Goal: Task Accomplishment & Management: Complete application form

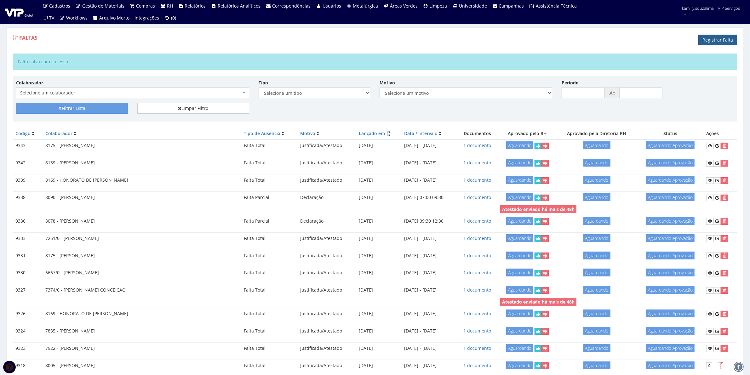
click at [709, 41] on link "Registrar Falta" at bounding box center [717, 40] width 39 height 11
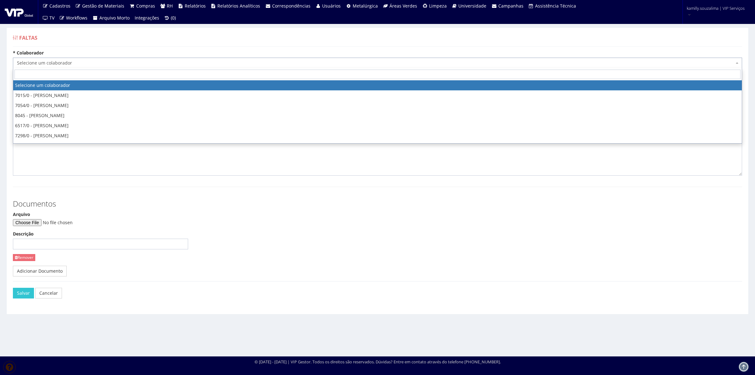
click at [54, 60] on span "Selecione um colaborador" at bounding box center [376, 63] width 718 height 6
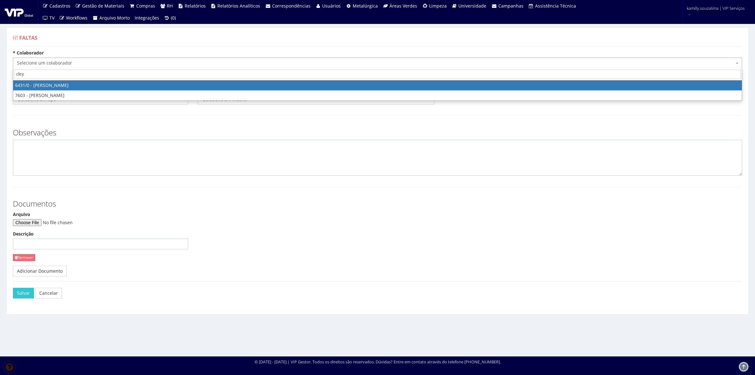
type input "cley"
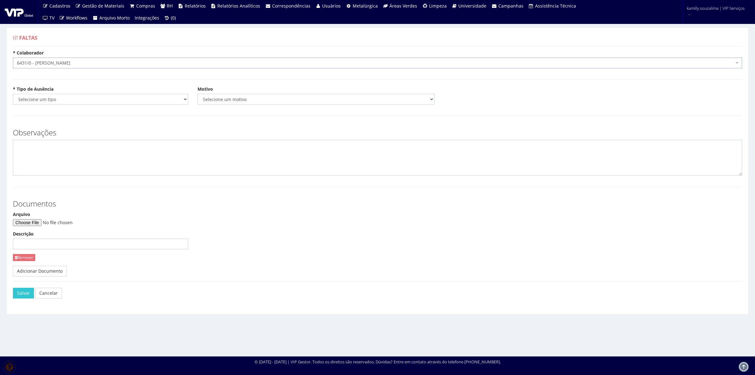
select select "64"
click at [68, 96] on select "Selecione um tipo Falta Total Falta Parcial Afastamento Férias" at bounding box center [100, 99] width 175 height 11
select select "total"
click at [13, 94] on select "Selecione um tipo Falta Total Falta Parcial Afastamento Férias" at bounding box center [100, 99] width 175 height 11
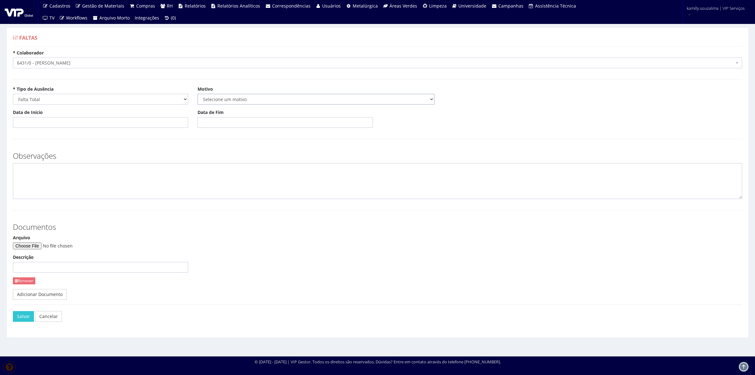
click at [225, 102] on select "Selecione um motivo Acidente Atestado Atraso Declaração Determinação Judicial D…" at bounding box center [316, 99] width 237 height 11
select select "atestado"
click at [198, 94] on select "Selecione um motivo Acidente Atestado Atraso Declaração Determinação Judicial D…" at bounding box center [316, 99] width 237 height 11
click at [73, 122] on input "Data de Início" at bounding box center [100, 122] width 175 height 11
click at [47, 187] on td "20" at bounding box center [46, 184] width 10 height 9
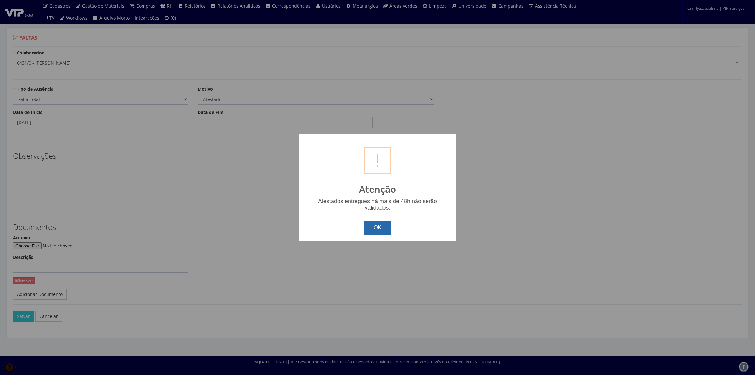
click at [382, 228] on button "OK" at bounding box center [378, 228] width 28 height 14
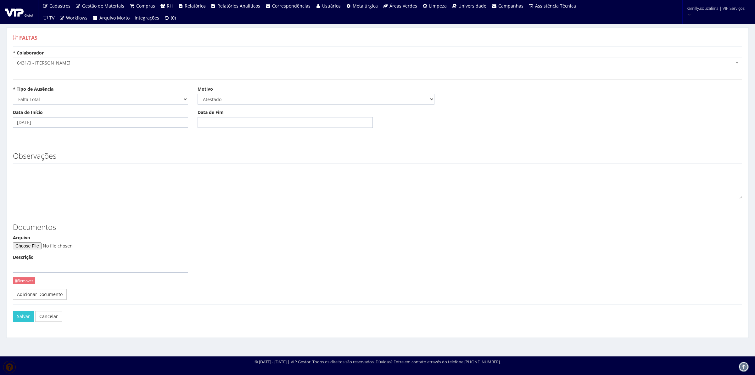
drag, startPoint x: 57, startPoint y: 122, endPoint x: 60, endPoint y: 124, distance: 3.5
click at [59, 123] on input "20/08/2025" at bounding box center [100, 122] width 175 height 11
click at [62, 185] on td "22" at bounding box center [65, 184] width 8 height 9
type input "22/08/2025"
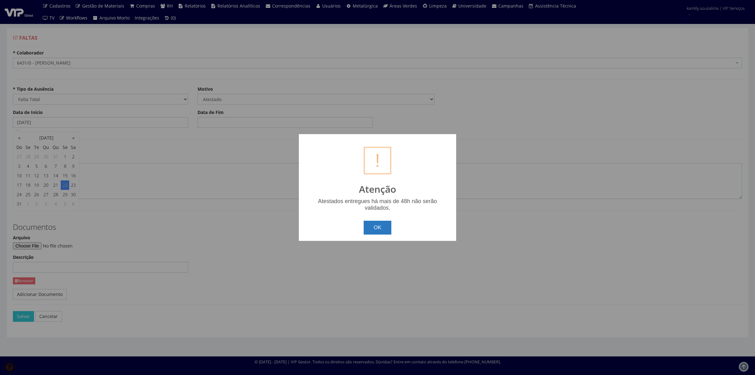
click at [374, 222] on button "OK" at bounding box center [378, 228] width 28 height 14
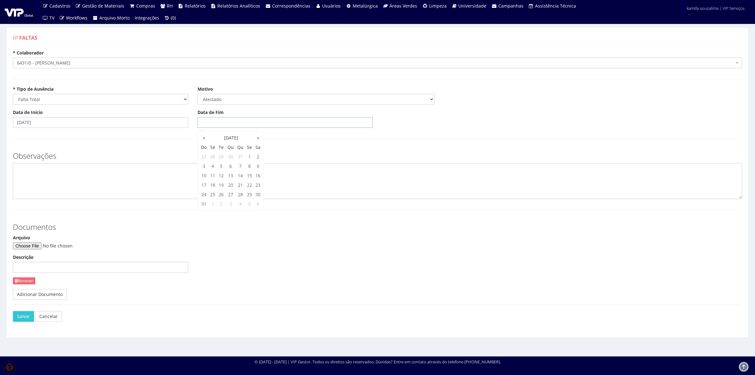
click at [219, 126] on input "Data de Fim" at bounding box center [285, 122] width 175 height 11
click at [228, 191] on tbody "27 28 29 30 31 1 2 3 4 5 6 7 8 9 10 11 12 13 14 15 16 17 18 19 20 21 22 23 24 2…" at bounding box center [231, 180] width 63 height 57
click at [247, 184] on td "22" at bounding box center [250, 184] width 8 height 9
type input "[DATE]"
click at [135, 174] on textarea at bounding box center [378, 181] width 730 height 36
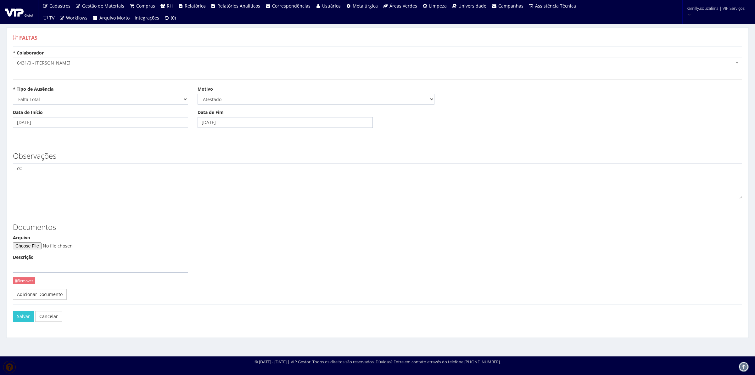
type textarea "c"
type textarea "CID: M545"
click at [41, 244] on input "Arquivo" at bounding box center [56, 245] width 86 height 7
type input "C:\fakepath\Document_000126_012359 (1).pdf"
click at [25, 315] on button "Salvar" at bounding box center [23, 316] width 21 height 11
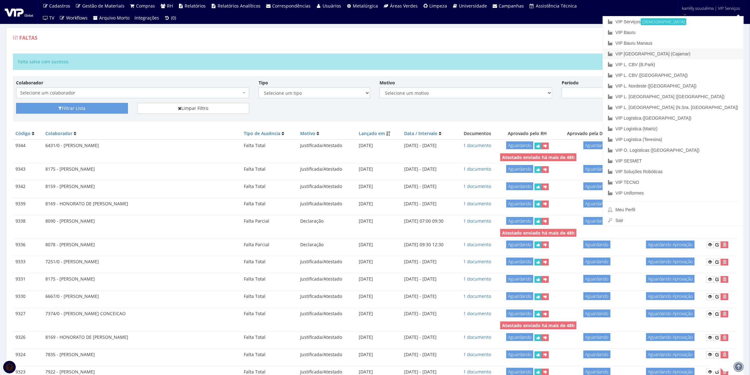
drag, startPoint x: 695, startPoint y: 54, endPoint x: 446, endPoint y: 11, distance: 252.7
click at [694, 54] on link "VIP [GEOGRAPHIC_DATA] (Cajamar)" at bounding box center [672, 53] width 140 height 11
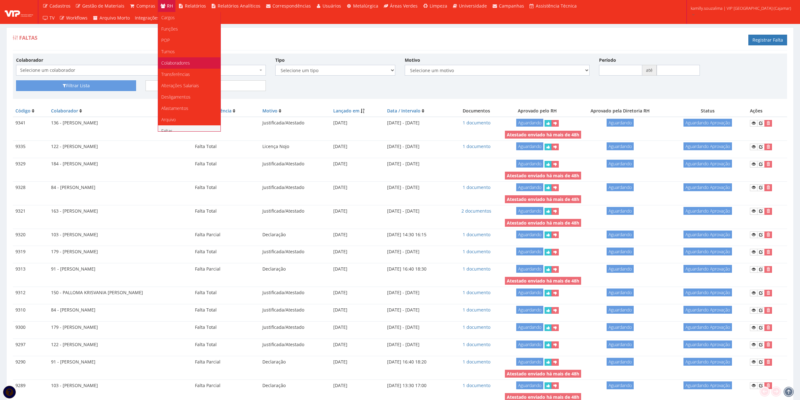
click at [184, 60] on span "Colaboradores" at bounding box center [175, 63] width 29 height 6
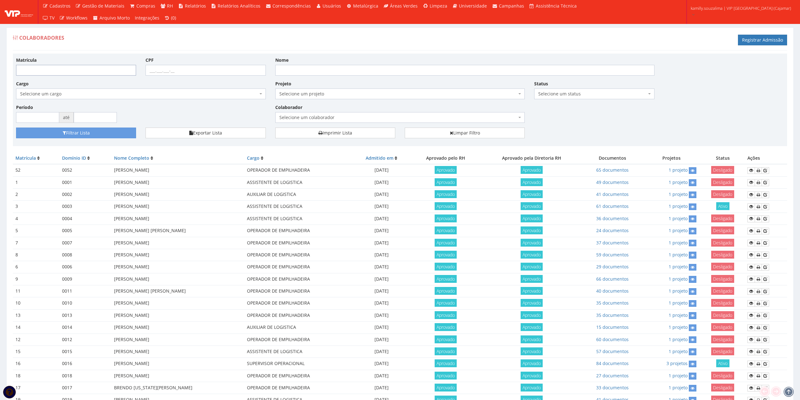
click at [65, 70] on input "Matrícula" at bounding box center [76, 70] width 120 height 11
type input "190"
click at [111, 129] on button "Filtrar Lista" at bounding box center [76, 132] width 120 height 11
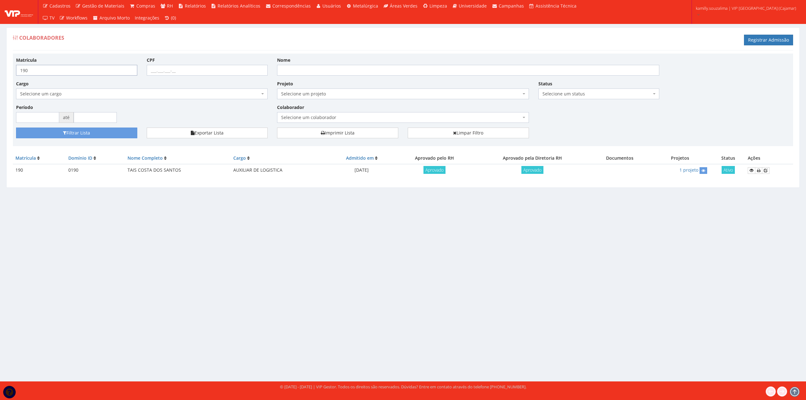
click at [46, 71] on input "190" at bounding box center [76, 70] width 121 height 11
type input "191"
click at [111, 134] on button "Filtrar Lista" at bounding box center [76, 132] width 121 height 11
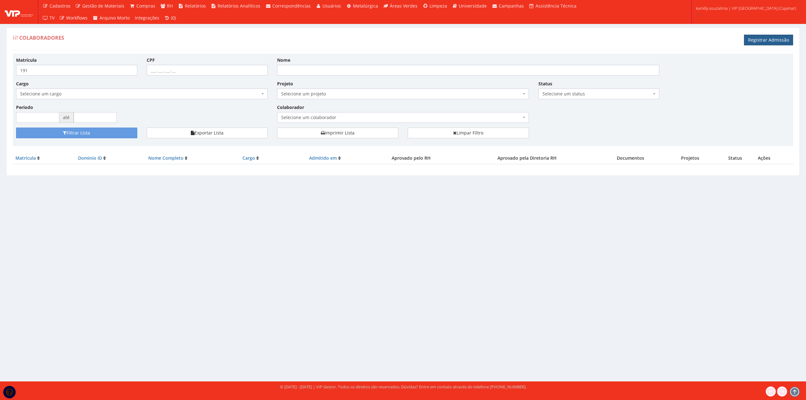
click at [754, 40] on link "Registrar Admissão" at bounding box center [768, 40] width 49 height 11
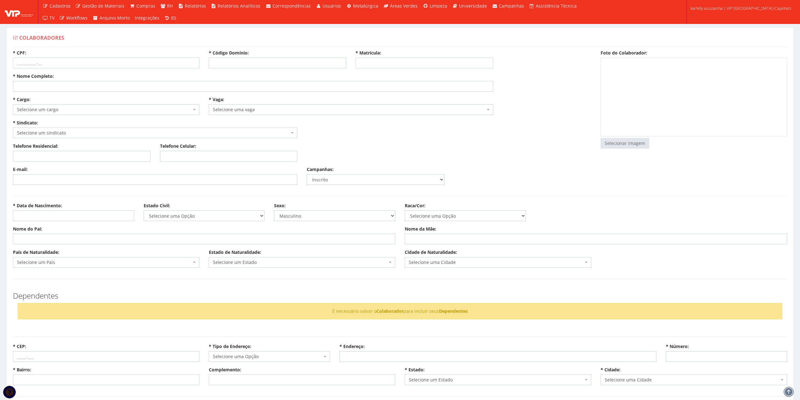
select select
click at [254, 61] on input "* Código Domínio:" at bounding box center [278, 63] width 138 height 11
type input "191"
click at [404, 63] on input "* Matrícula:" at bounding box center [424, 63] width 138 height 11
type input "191"
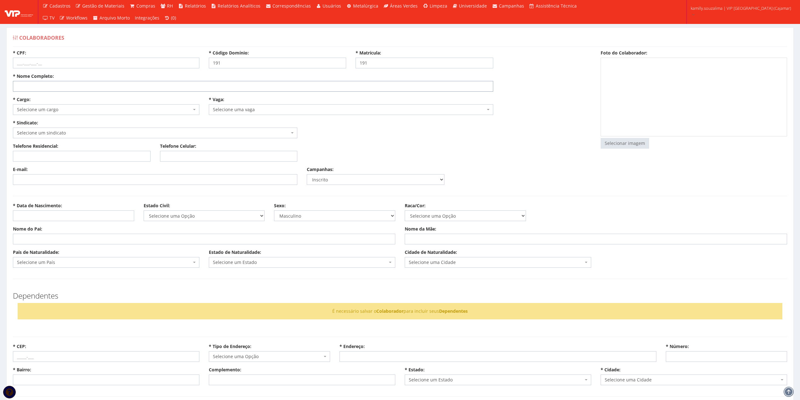
click at [74, 83] on input "* Nome Completo:" at bounding box center [253, 86] width 480 height 11
click at [93, 88] on input "* Nome Completo:" at bounding box center [253, 86] width 480 height 11
type input "a"
type input "[PERSON_NAME]"
click at [52, 67] on input "* CPF:" at bounding box center [106, 63] width 186 height 11
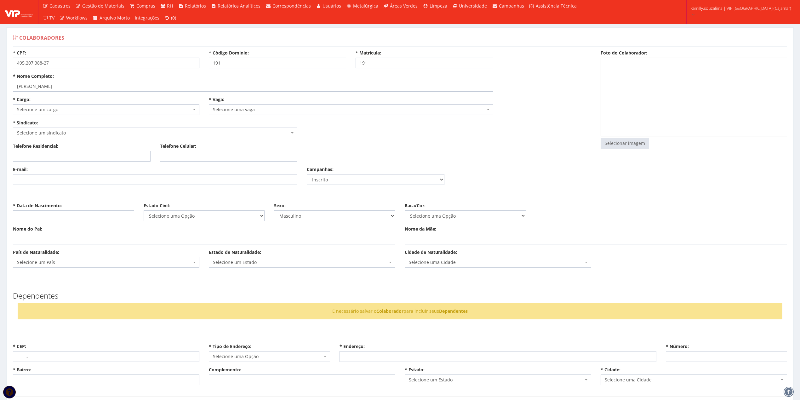
type input "495.207.388-27"
click at [99, 111] on span "Selecione um cargo" at bounding box center [104, 109] width 174 height 6
click at [379, 147] on div "Telefone Residencial: Telefone Celular:" at bounding box center [301, 154] width 587 height 23
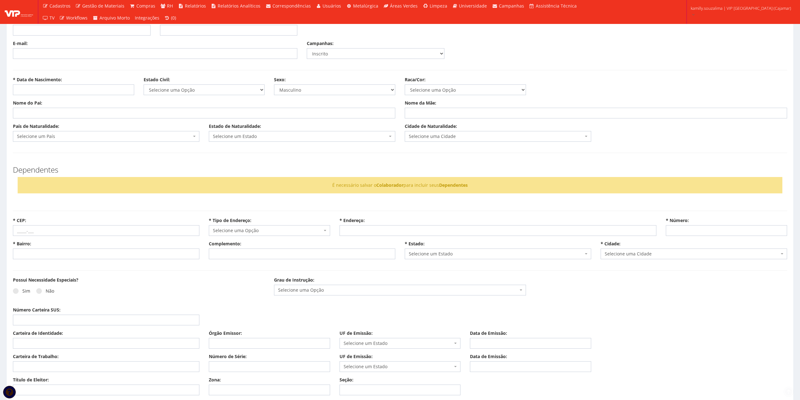
scroll to position [294, 0]
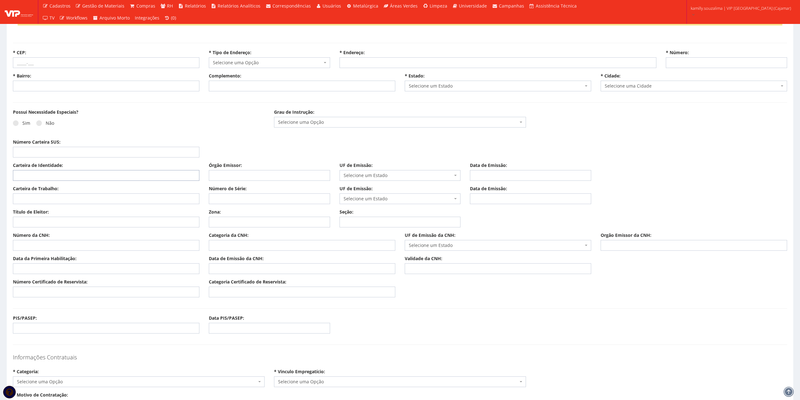
click at [43, 174] on input "Carteira de Identidade:" at bounding box center [106, 175] width 186 height 11
type input "537662984"
drag, startPoint x: 226, startPoint y: 178, endPoint x: 231, endPoint y: 178, distance: 5.0
click at [226, 178] on input "Órgão Emissor:" at bounding box center [269, 175] width 121 height 11
type input "SSP"
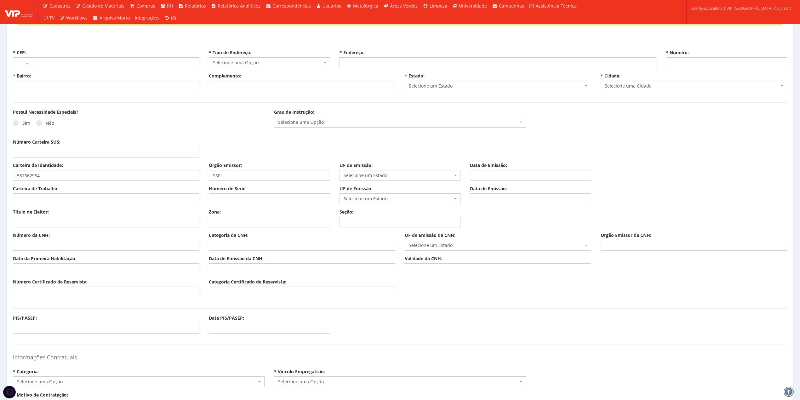
click at [385, 173] on span "Selecione um Estado" at bounding box center [397, 175] width 109 height 6
type input "SP"
select select "SP"
click at [485, 175] on input "Data de Emissão:" at bounding box center [530, 175] width 121 height 11
type input "24/11/2015"
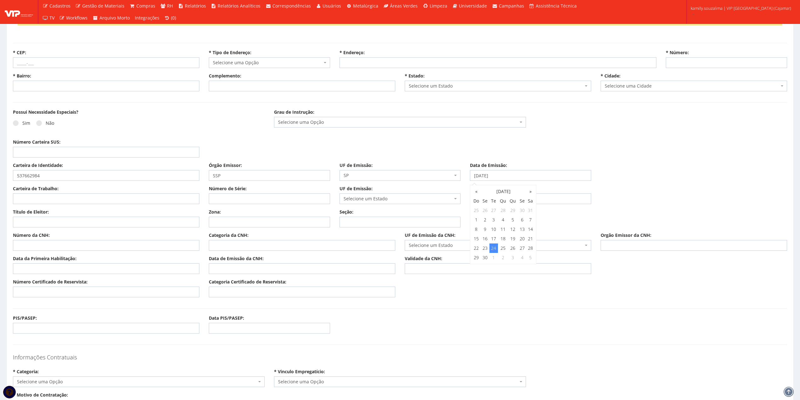
click at [391, 138] on div "Possui Necessidade Especiais? Sim Não Grau de Instrução: Selecione uma Opção En…" at bounding box center [399, 124] width 783 height 30
click at [38, 120] on label "Não" at bounding box center [45, 123] width 18 height 6
click at [46, 121] on input "Não" at bounding box center [48, 123] width 4 height 4
radio input "true"
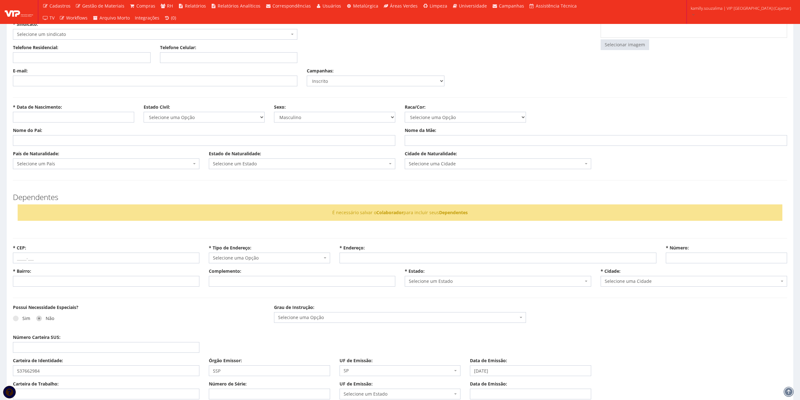
scroll to position [84, 0]
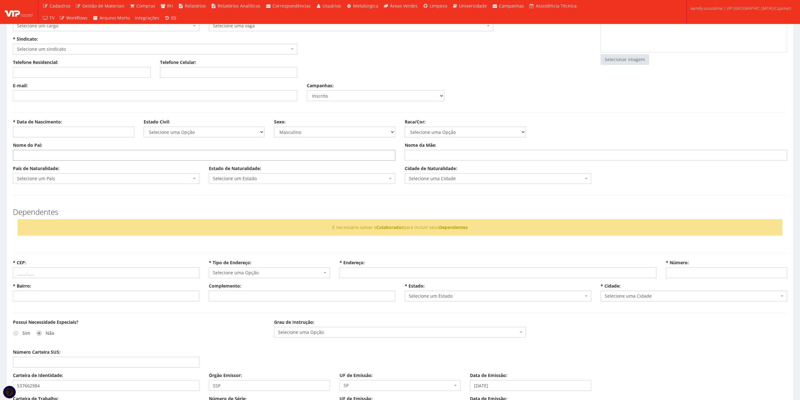
click at [69, 156] on input "Nome do Pai:" at bounding box center [204, 155] width 382 height 11
type input "HAMILTON DOS SANTOS SILVA"
click at [427, 156] on input "Nome da Mãe:" at bounding box center [595, 155] width 382 height 11
type input "ROSEMEIRE CORREA E SILVA"
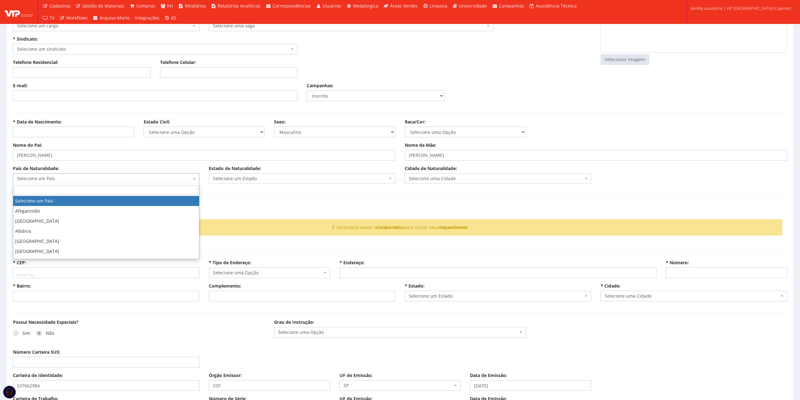
click at [82, 181] on span "Selecione um País" at bounding box center [104, 178] width 174 height 6
type input "BR"
select select "30"
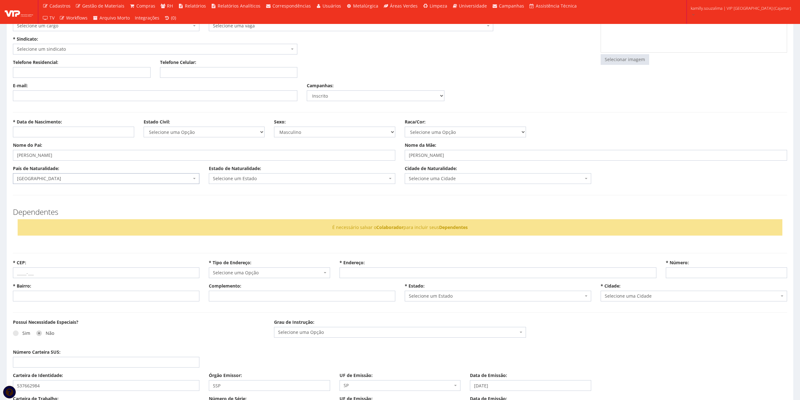
click at [232, 179] on span "Selecione um Estado" at bounding box center [300, 178] width 174 height 6
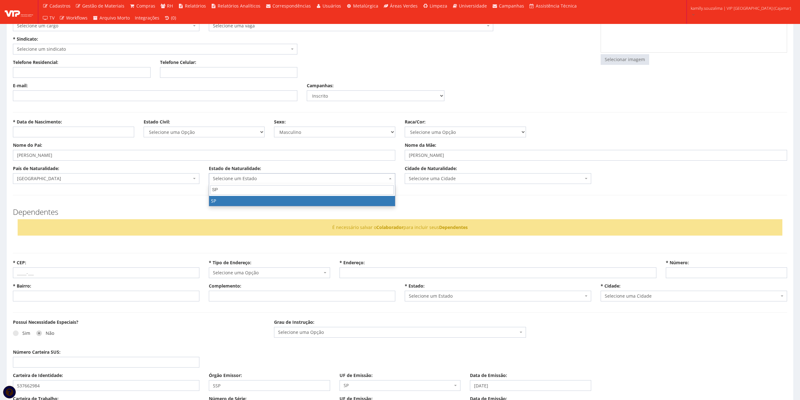
type input "SP"
select select "25"
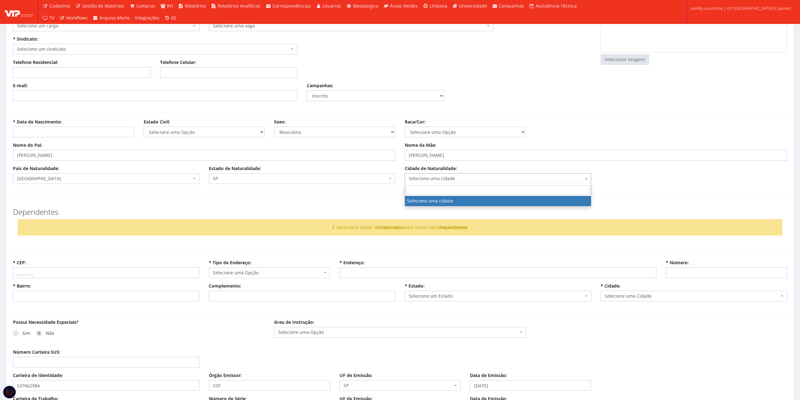
drag, startPoint x: 424, startPoint y: 180, endPoint x: 421, endPoint y: 175, distance: 5.6
click at [422, 178] on span "Selecione uma cidade" at bounding box center [496, 178] width 174 height 6
type input "BARU"
select select "4770"
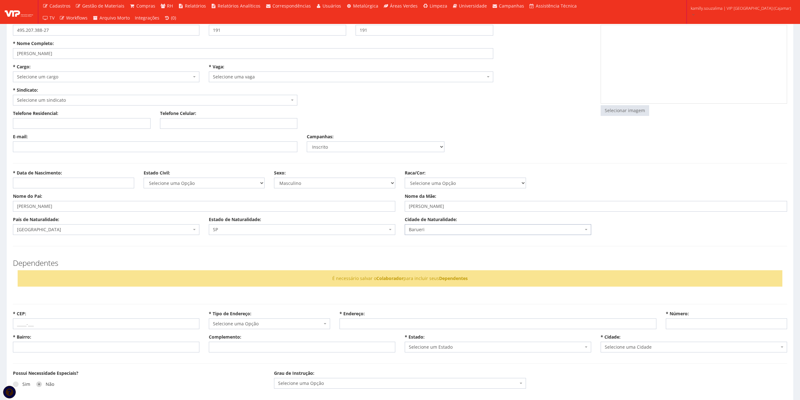
scroll to position [0, 0]
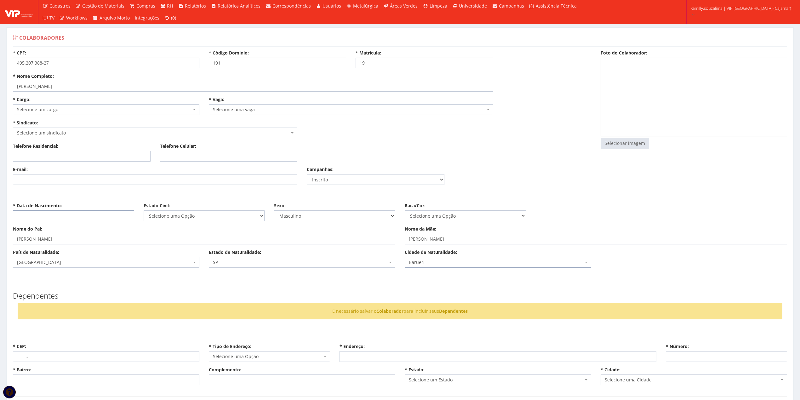
click at [62, 216] on input "* Data de Nascimento:" at bounding box center [73, 215] width 121 height 11
type input "12/03/1997"
click at [211, 266] on span "SP" at bounding box center [302, 262] width 186 height 11
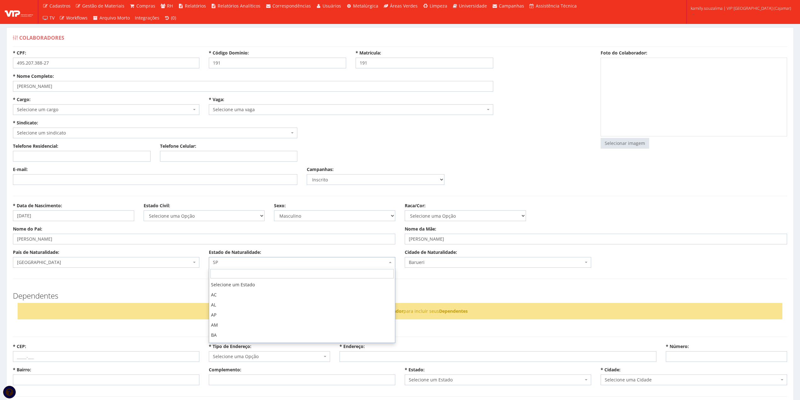
scroll to position [219, 0]
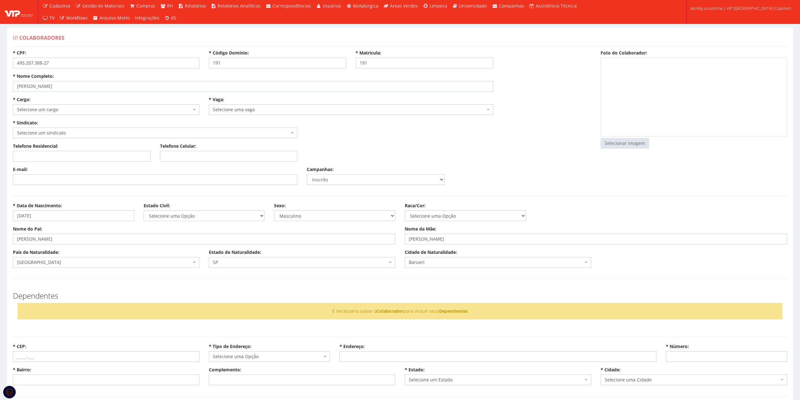
click at [158, 215] on select "Selecione uma Opção Solteiro Casado União Estável Divorciado Viúvo Separado" at bounding box center [204, 215] width 121 height 11
select select "solteiro"
click at [144, 211] on select "Selecione uma Opção Solteiro Casado União Estável Divorciado Viúvo Separado" at bounding box center [204, 215] width 121 height 11
click at [130, 286] on div "Dependentes É necessário salvar o Colaborador para incluir seus Dependentes" at bounding box center [399, 305] width 783 height 40
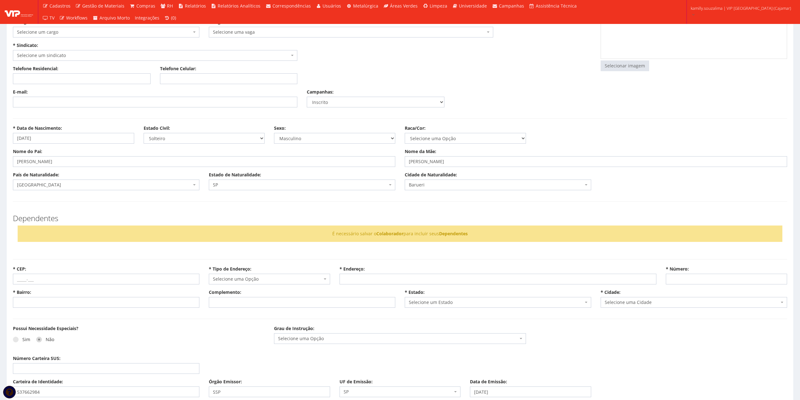
scroll to position [168, 0]
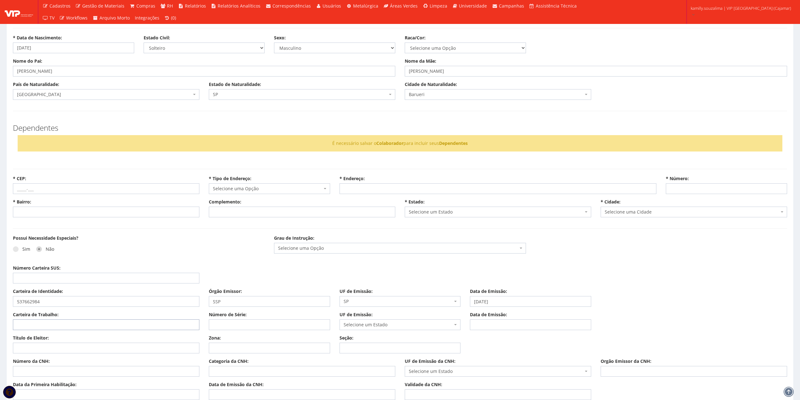
click at [77, 322] on input "Carteira de Trabalho:" at bounding box center [106, 324] width 186 height 11
type input "4952073"
click at [261, 324] on input "Número de Série:" at bounding box center [269, 324] width 121 height 11
type input "8827"
click at [359, 324] on span "Selecione um Estado" at bounding box center [397, 324] width 109 height 6
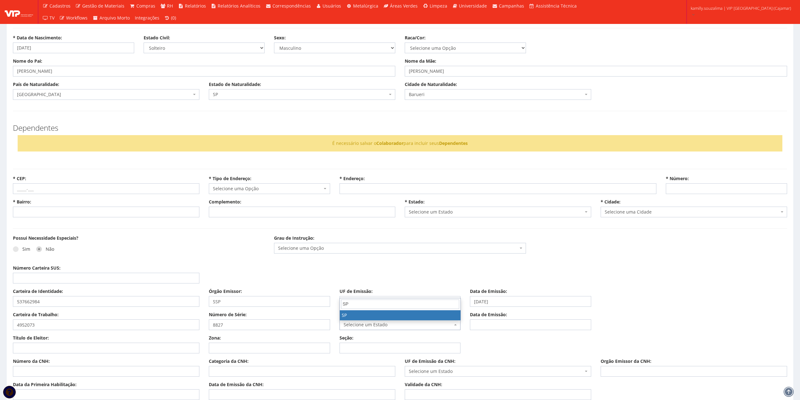
type input "SP"
select select "SP"
click at [529, 324] on input "Data de Emissão:" at bounding box center [530, 324] width 121 height 11
type input "18/05/2021"
click at [79, 344] on input "Título de Eleitor:" at bounding box center [106, 347] width 186 height 11
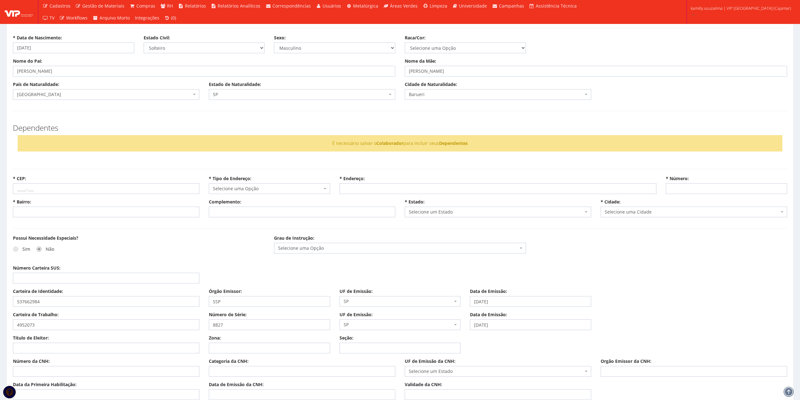
scroll to position [210, 0]
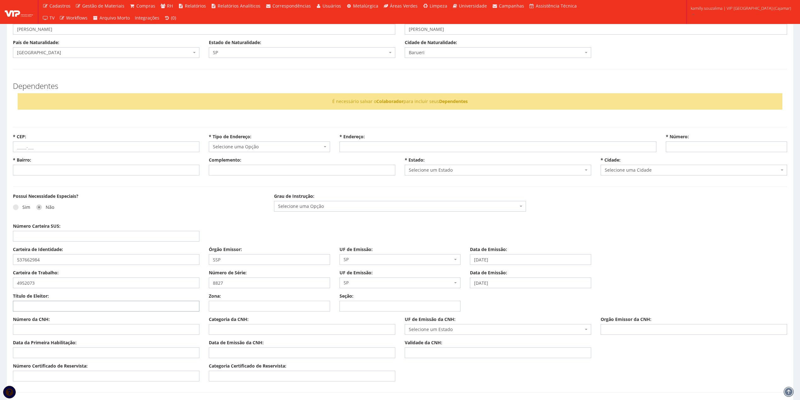
click at [38, 304] on input "Título de Eleitor:" at bounding box center [106, 306] width 186 height 11
type input "440645560159"
click at [224, 303] on input "Zona:" at bounding box center [269, 306] width 121 height 11
type input "428"
click at [351, 309] on input "Seção:" at bounding box center [399, 306] width 121 height 11
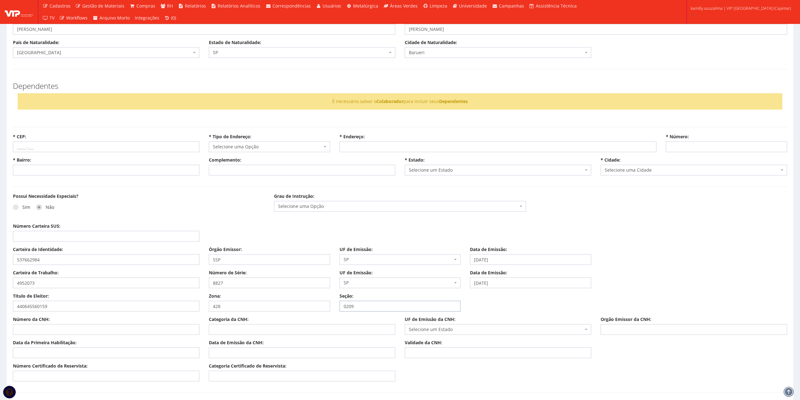
type input "0209"
click at [33, 329] on input "Número da CNH:" at bounding box center [106, 329] width 186 height 11
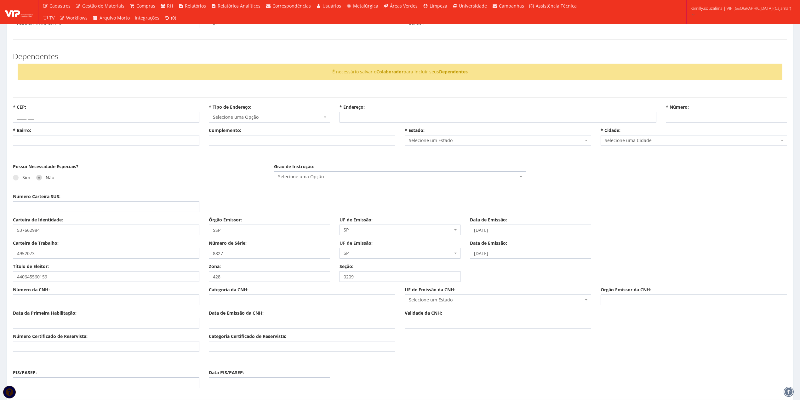
scroll to position [252, 0]
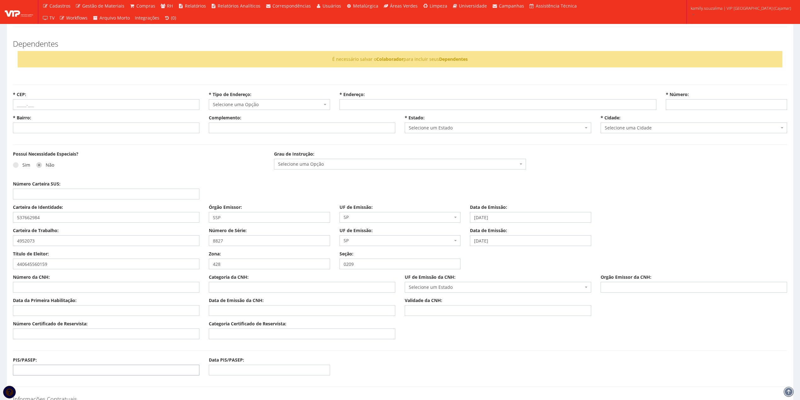
click at [40, 371] on input "PIS/PASEP:" at bounding box center [106, 370] width 186 height 11
type input "26791292014"
click at [42, 331] on input "Número Certificado de Reservista:" at bounding box center [106, 333] width 186 height 11
type input "041052264094"
click at [301, 339] on input "Categoria Certificado de Reservista:" at bounding box center [302, 333] width 186 height 11
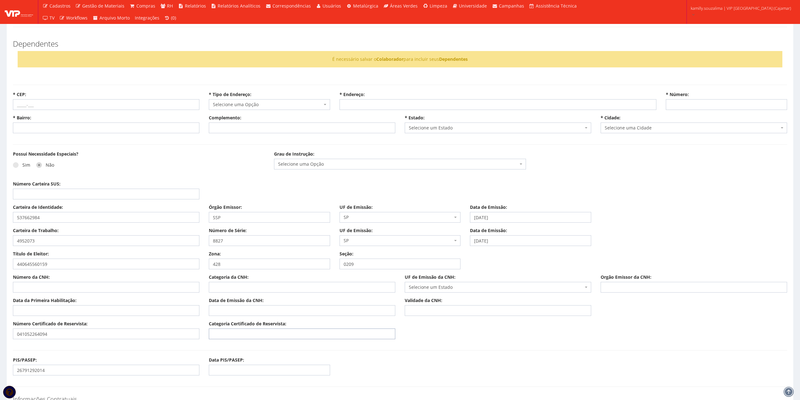
type input "CDI"
click at [36, 291] on input "Número da CNH:" at bounding box center [106, 287] width 186 height 11
type input "06685890680"
click at [267, 285] on input "Categoria da CNH:" at bounding box center [302, 287] width 186 height 11
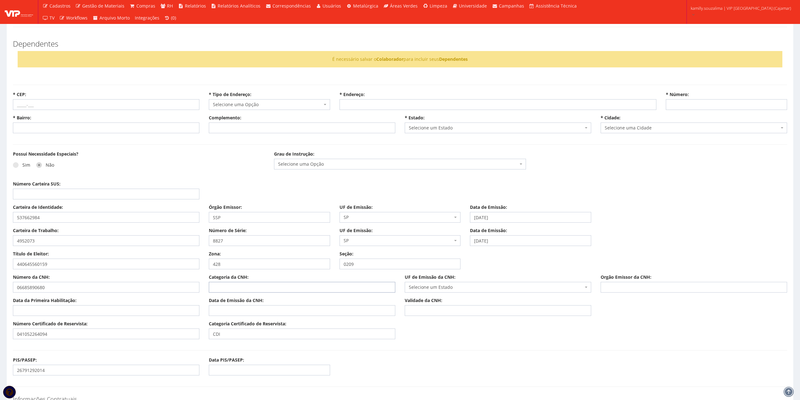
type input "AB"
click at [460, 287] on span "Selecione um Estado" at bounding box center [496, 287] width 174 height 6
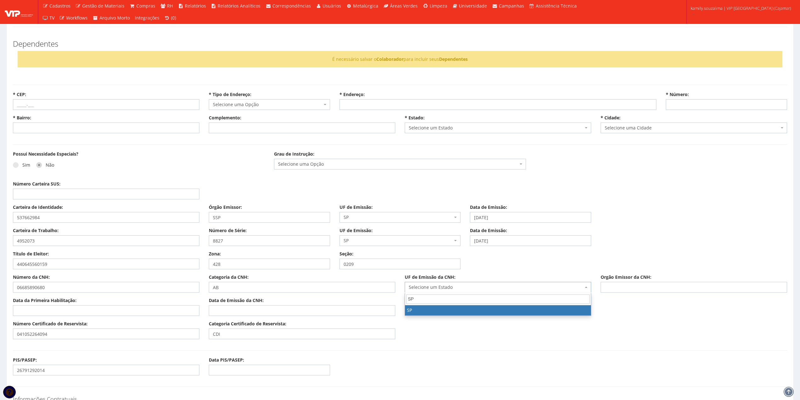
type input "SP"
select select "SP"
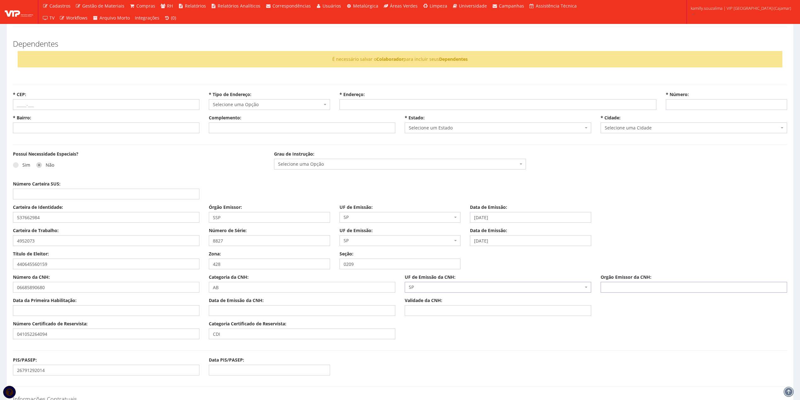
click at [672, 290] on input "Orgão Emissor da CNH:" at bounding box center [693, 287] width 186 height 11
type input "DETRAN"
click at [97, 309] on input "Data da Primeira Habilitação:" at bounding box center [106, 310] width 186 height 11
type input "22/08/2016"
click at [235, 310] on input "Data de Emissão da CNH:" at bounding box center [302, 310] width 186 height 11
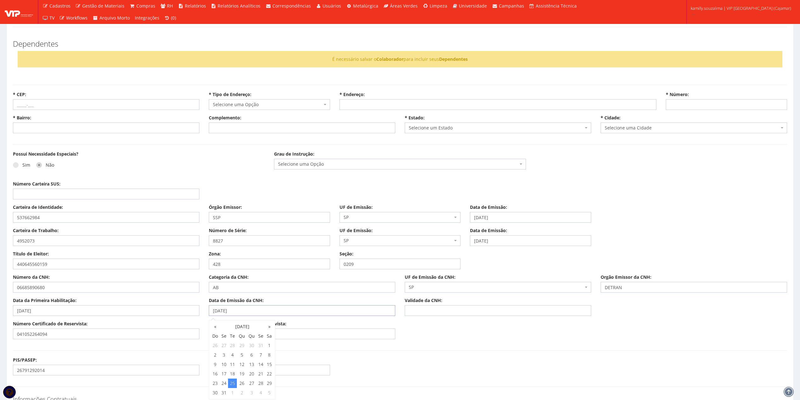
type input "25/01/2022"
click at [422, 309] on input "Validade da CNH:" at bounding box center [497, 310] width 186 height 11
type input "25/01/2032"
click at [552, 339] on div "Número Certificado de Reservista: 041052264094 Categoria Certificado de Reservi…" at bounding box center [399, 331] width 783 height 23
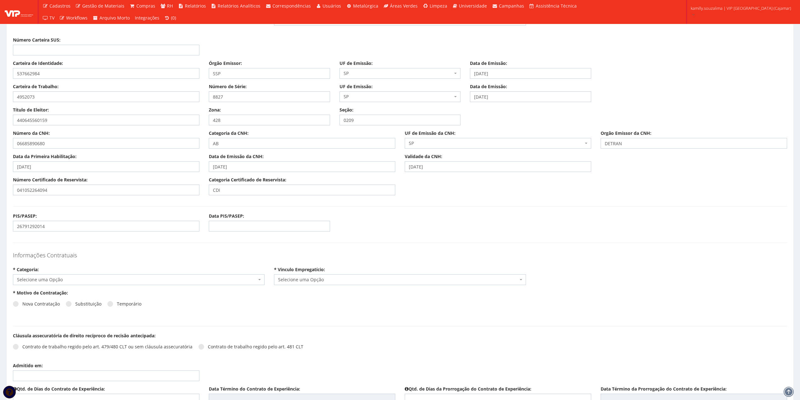
scroll to position [461, 0]
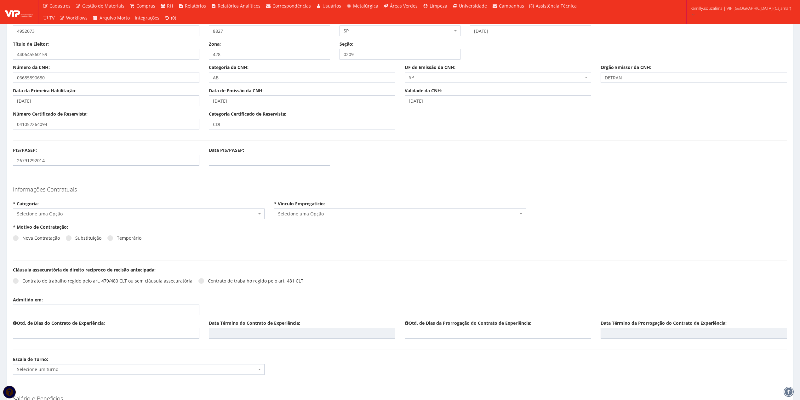
click at [56, 218] on span "Selecione uma Opção" at bounding box center [139, 213] width 252 height 11
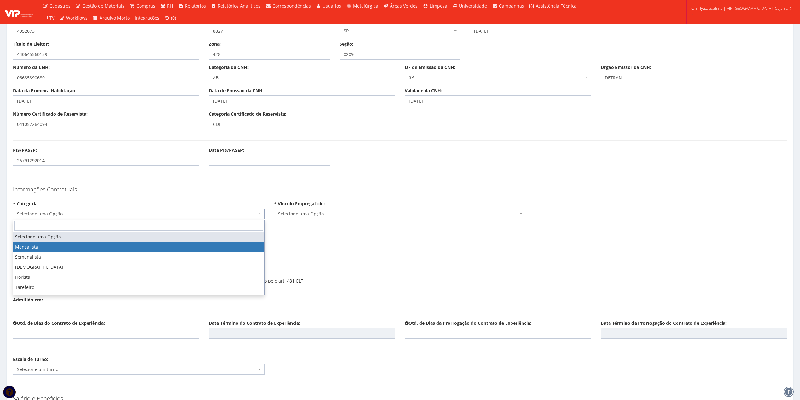
select select "mensalista"
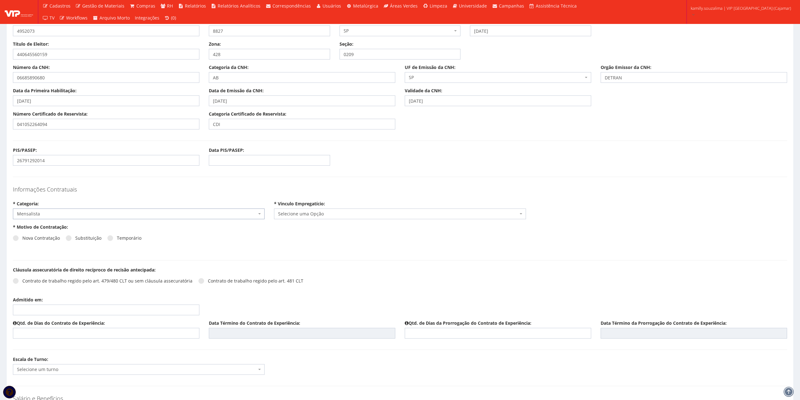
click at [354, 218] on span "Selecione uma Opção" at bounding box center [400, 213] width 252 height 11
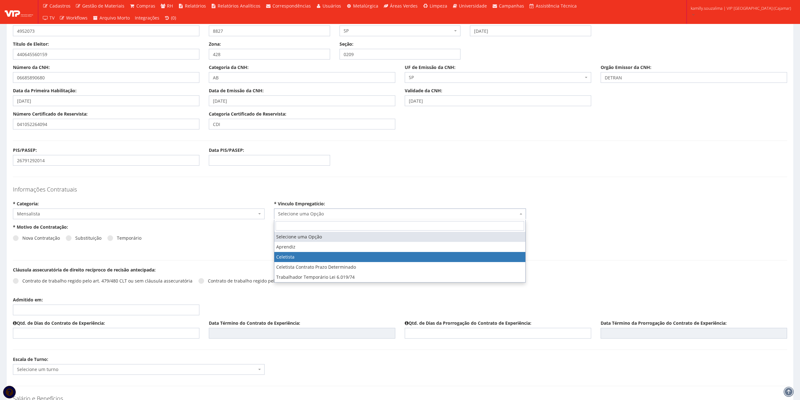
select select "celetista"
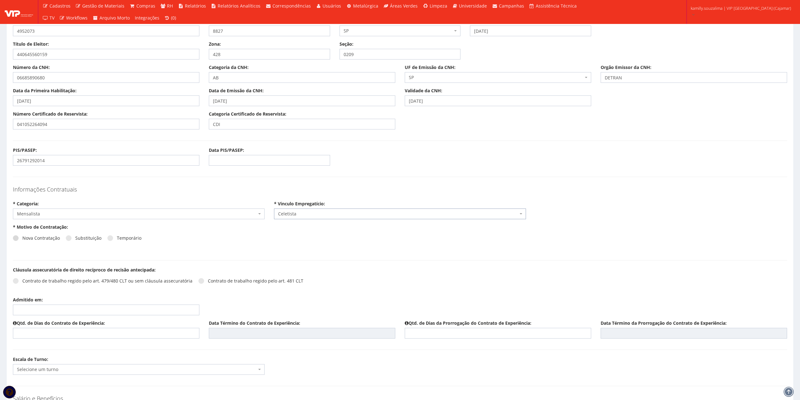
click at [14, 238] on span at bounding box center [16, 238] width 6 height 6
click at [22, 238] on input "Nova Contratação" at bounding box center [24, 238] width 4 height 4
radio input "true"
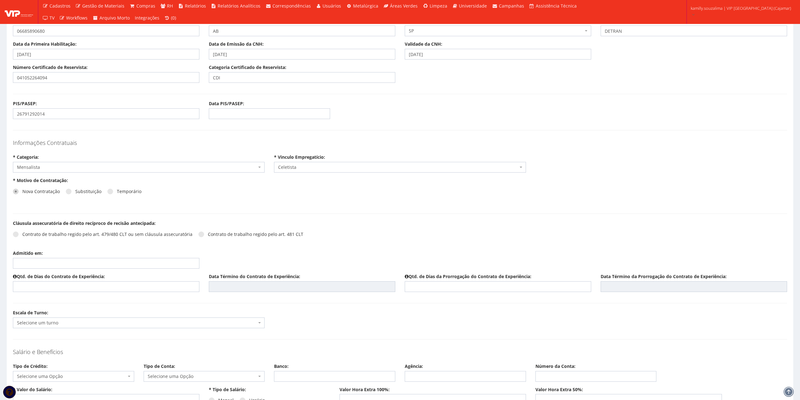
scroll to position [587, 0]
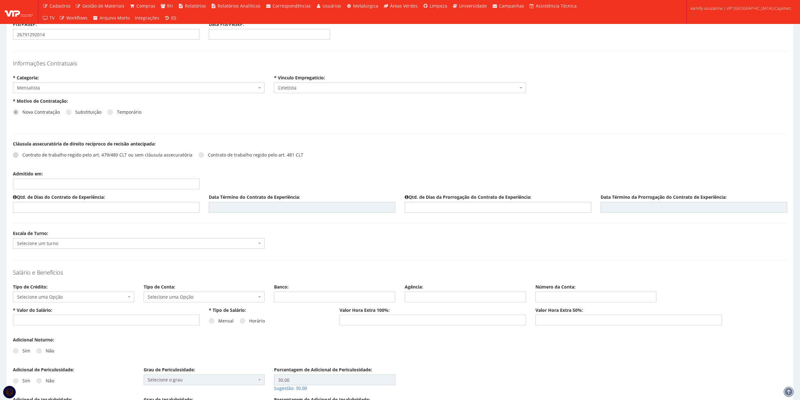
click at [13, 154] on span at bounding box center [16, 155] width 6 height 6
click at [22, 154] on input "Contrato de trabalho regido pelo art. 479/480 CLT ou sem cláusula assecuratória" at bounding box center [24, 155] width 4 height 4
radio input "true"
click at [54, 183] on input "Admitido em:" at bounding box center [106, 183] width 186 height 11
click at [29, 262] on td "1" at bounding box center [28, 265] width 8 height 9
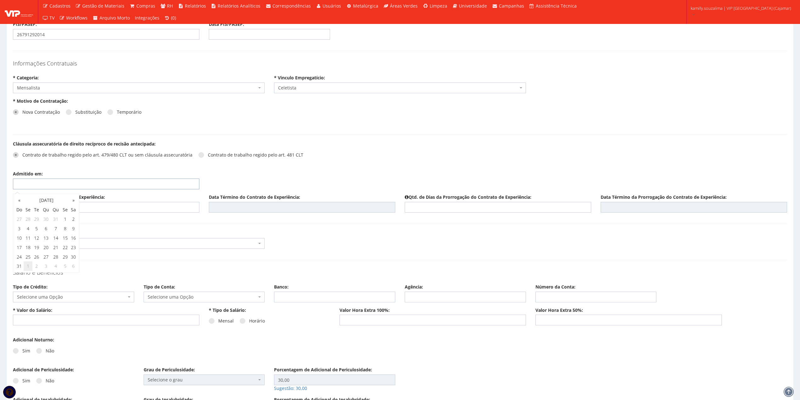
type input "01/09/2025"
click at [309, 227] on form "* CPF: 495.207.388-27 * Código Domínio: 191 * Matrícula: 191 * Nome Completo: A…" at bounding box center [400, 316] width 774 height 1709
drag, startPoint x: 135, startPoint y: 198, endPoint x: 135, endPoint y: 202, distance: 4.1
click at [135, 201] on div "Qtd. de Dias do Contrato de Experiência:" at bounding box center [106, 203] width 196 height 19
click at [144, 206] on input "text" at bounding box center [106, 207] width 186 height 11
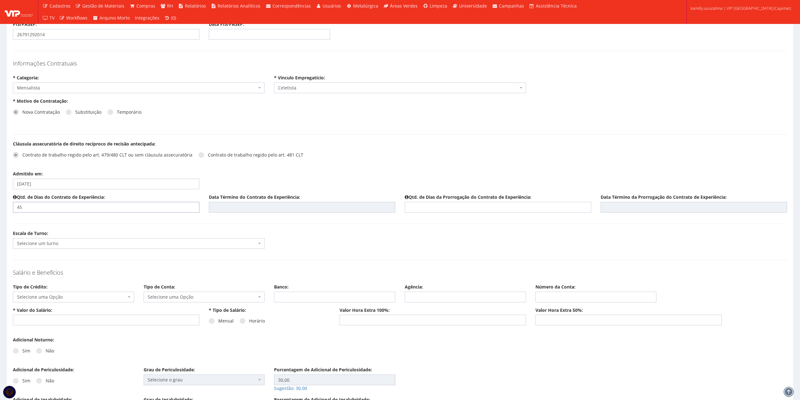
type input "45"
type input "15/10/2025"
click at [454, 212] on input "text" at bounding box center [497, 207] width 186 height 11
type input "45"
type input "29/11/2025"
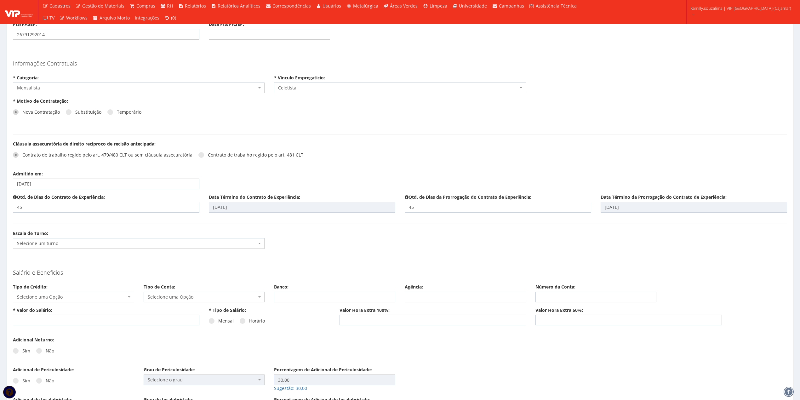
click at [461, 260] on hr at bounding box center [400, 260] width 774 height 0
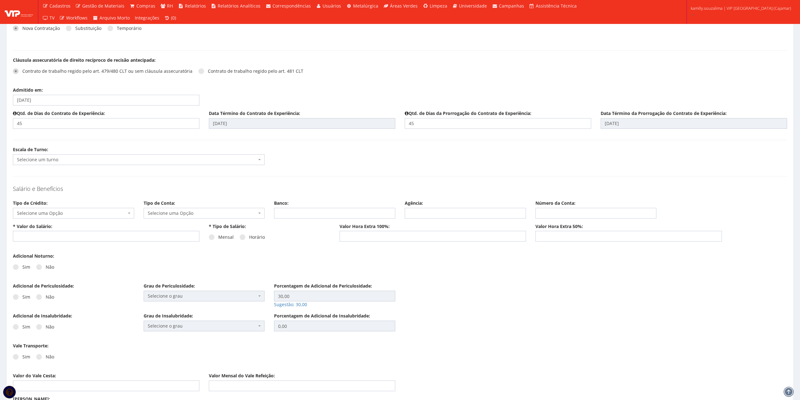
scroll to position [671, 0]
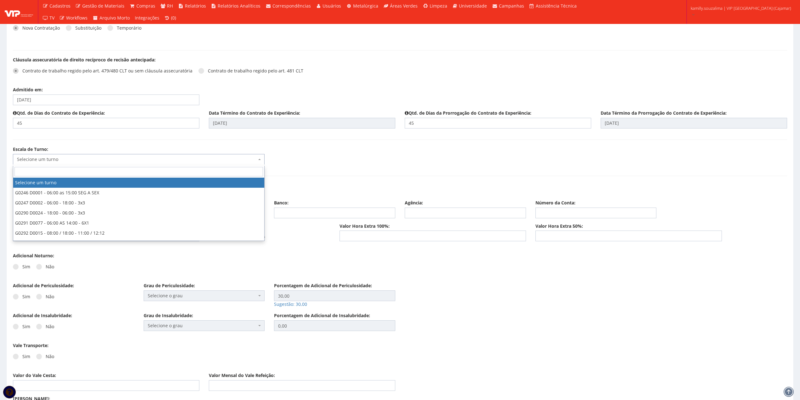
click at [73, 162] on span "Selecione um turno" at bounding box center [137, 159] width 240 height 6
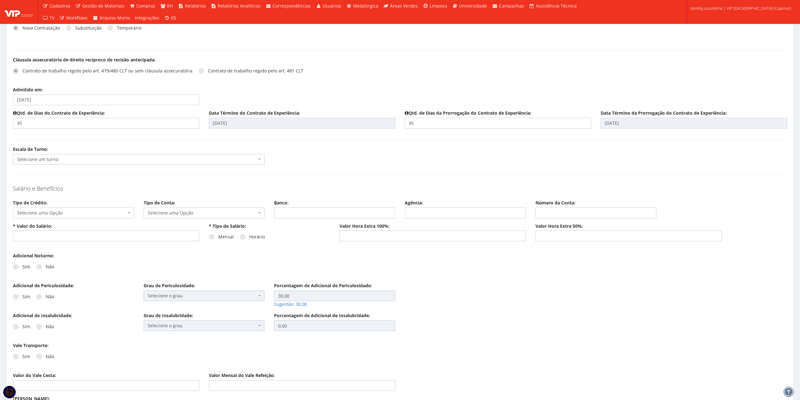
click at [376, 164] on div "Escala de Turno: Selecione um turno G0246 D0001 - 06:00 as 15:00 SEG A SEX G024…" at bounding box center [399, 157] width 783 height 23
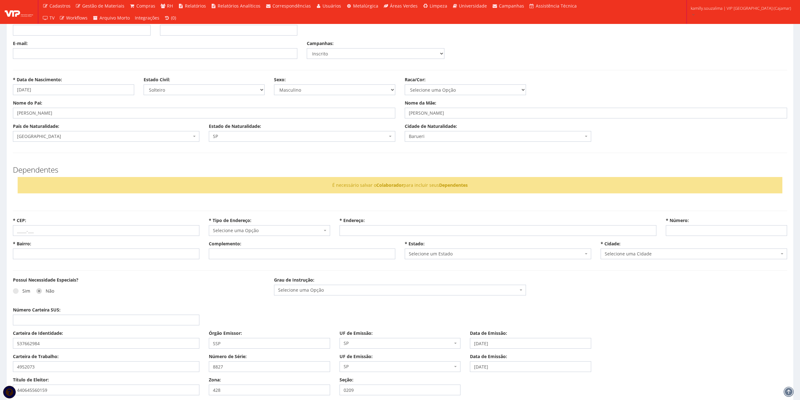
scroll to position [0, 0]
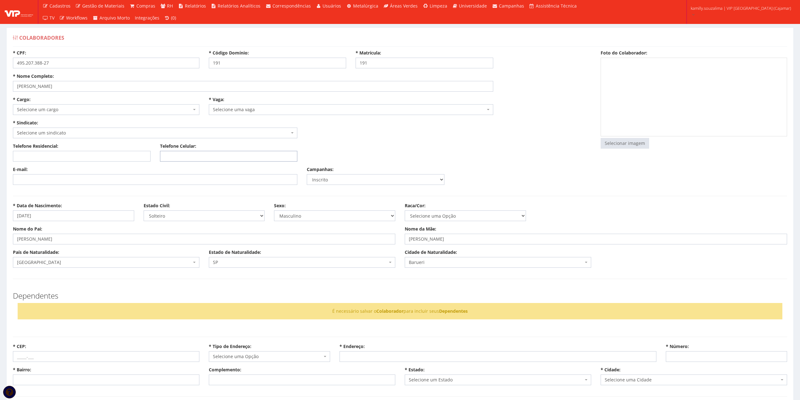
click at [184, 156] on input "Telefone Celular:" at bounding box center [229, 156] width 138 height 11
type input "(11) 94135-5256"
click at [169, 176] on input "E-mail:" at bounding box center [155, 179] width 284 height 11
drag, startPoint x: 70, startPoint y: 114, endPoint x: 70, endPoint y: 108, distance: 6.3
click at [70, 114] on span "Selecione um cargo" at bounding box center [106, 109] width 186 height 11
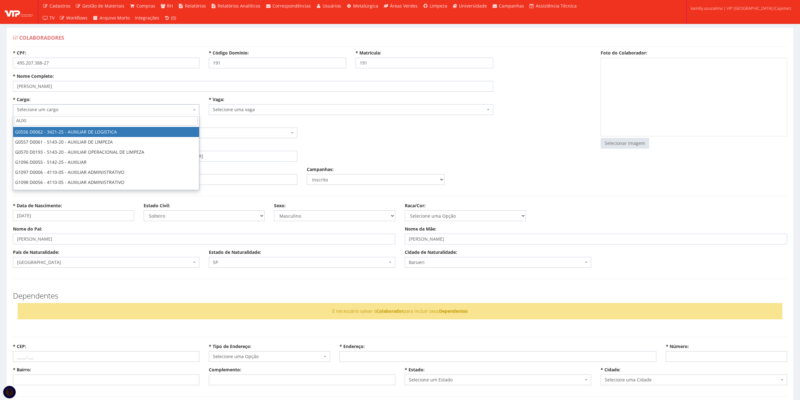
type input "AUXI"
select select "556"
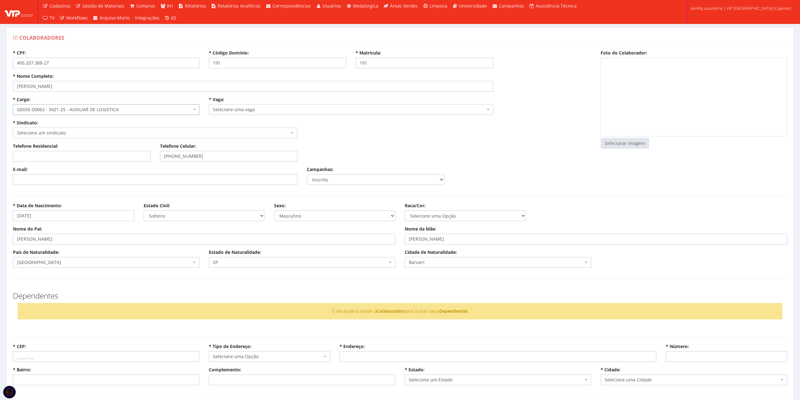
click at [245, 107] on span "Selecione uma vaga" at bounding box center [349, 109] width 272 height 6
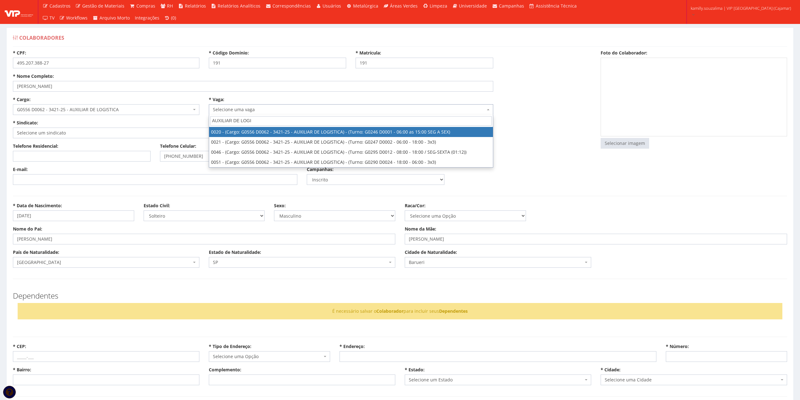
type input "AUXILIAR DE LOGIS"
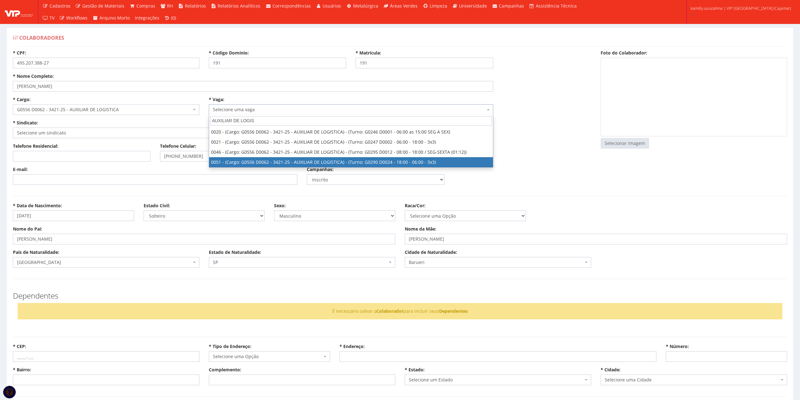
select select "51"
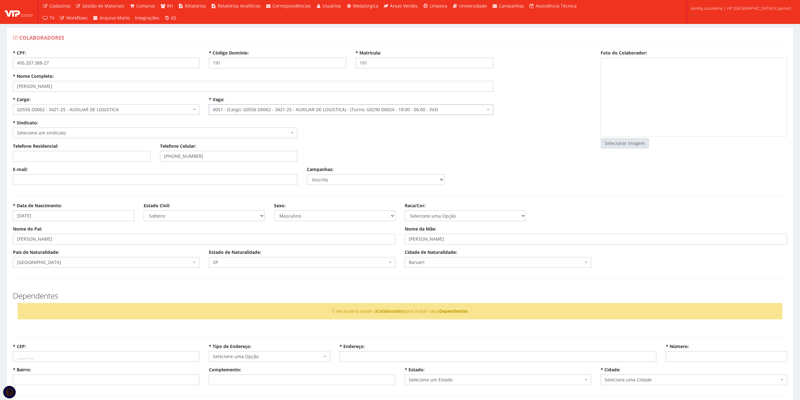
select select "290"
type input "1.781,56"
type input "0,00"
type input "260,00"
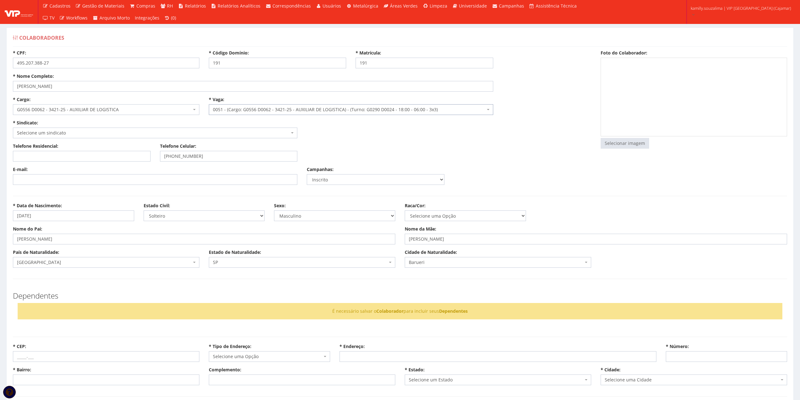
type input "27,82"
select select "230"
click at [537, 166] on div "E-mail: Campanhas: Inscrito Não Inscrito" at bounding box center [301, 177] width 587 height 23
drag, startPoint x: 67, startPoint y: 125, endPoint x: 67, endPoint y: 128, distance: 3.2
click at [67, 127] on div "* Sindicato: Selecione um sindicato G0001 D0002 - SINPRO EDUCA. BASICA G0002 D0…" at bounding box center [155, 129] width 294 height 19
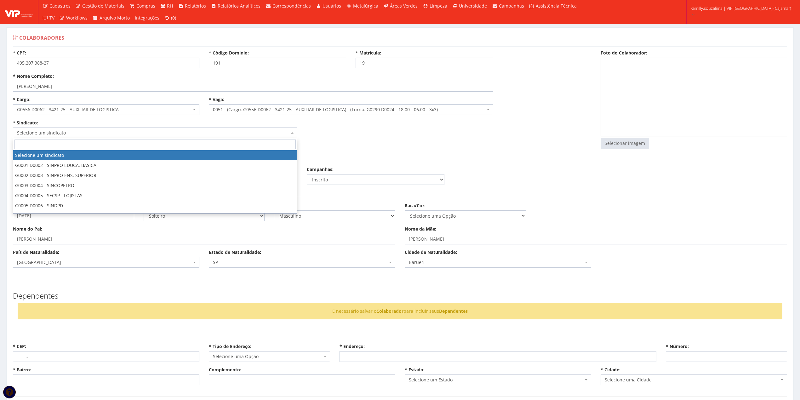
click at [72, 132] on span "Selecione um sindicato" at bounding box center [153, 133] width 272 height 6
type input "59"
drag, startPoint x: 99, startPoint y: 152, endPoint x: 269, endPoint y: 138, distance: 171.5
select select "59"
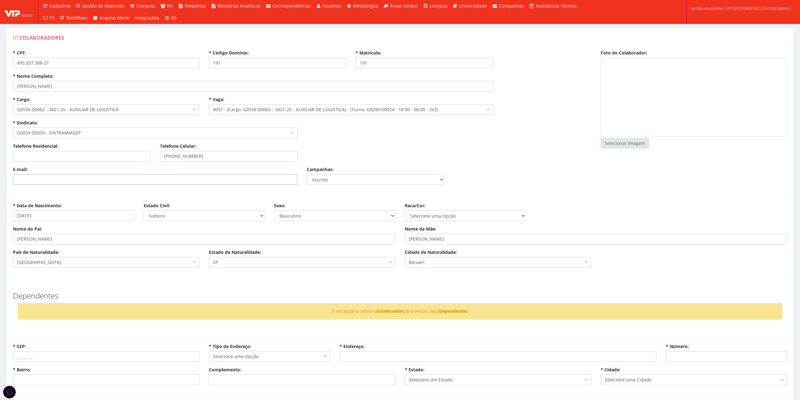
paste input "alexadan13@outlook.com"
type input "alexadan13@outlook.com"
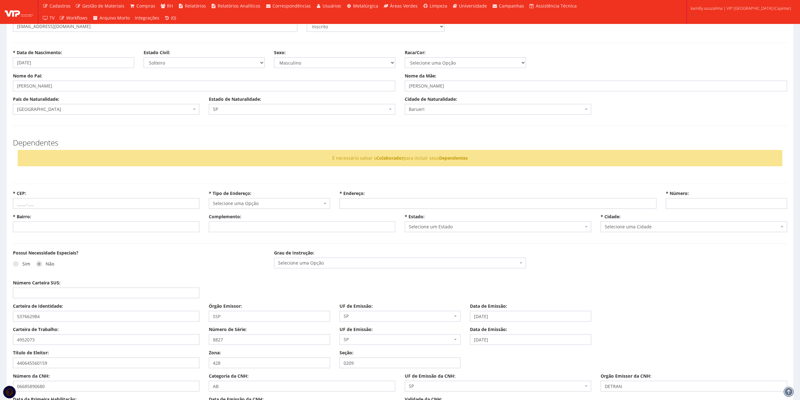
scroll to position [168, 0]
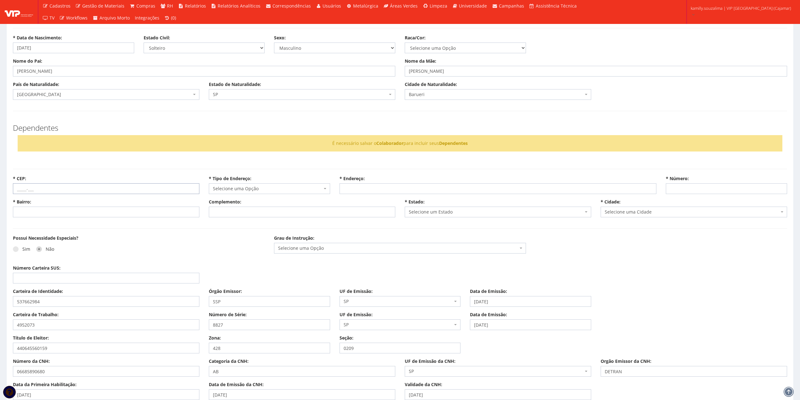
click at [48, 192] on input "* CEP:" at bounding box center [106, 188] width 186 height 11
type input "07792-420"
select select
type input "Carregando..."
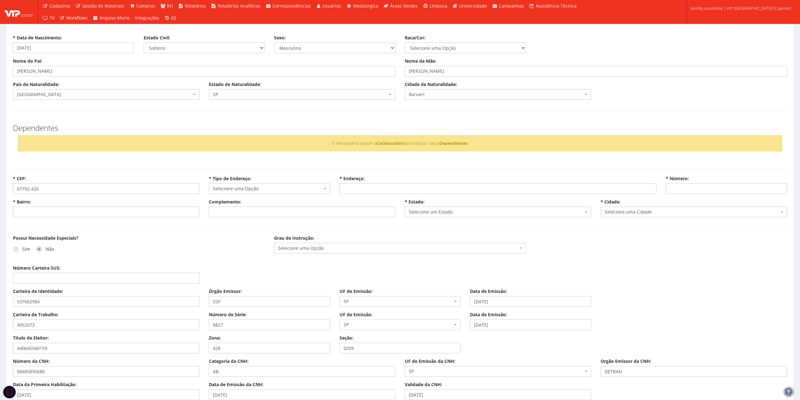
type input "Carregando..."
select select
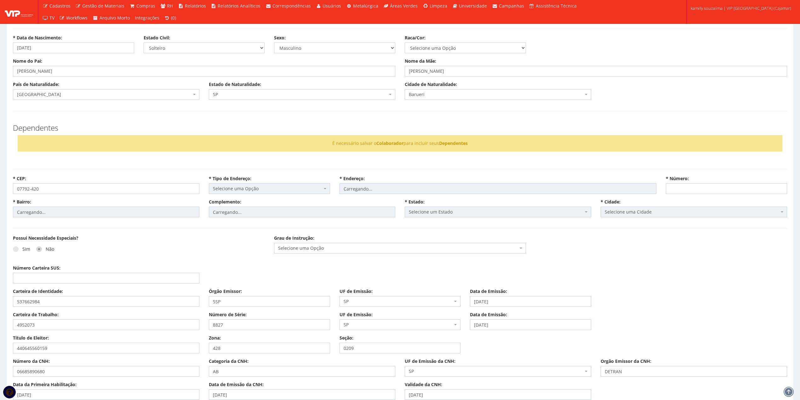
click at [193, 253] on div "Sim Não" at bounding box center [139, 251] width 252 height 17
select select "rua"
type input "Flórida Paulista"
type input "Panorama (Polvilho)"
type input "até 848/849"
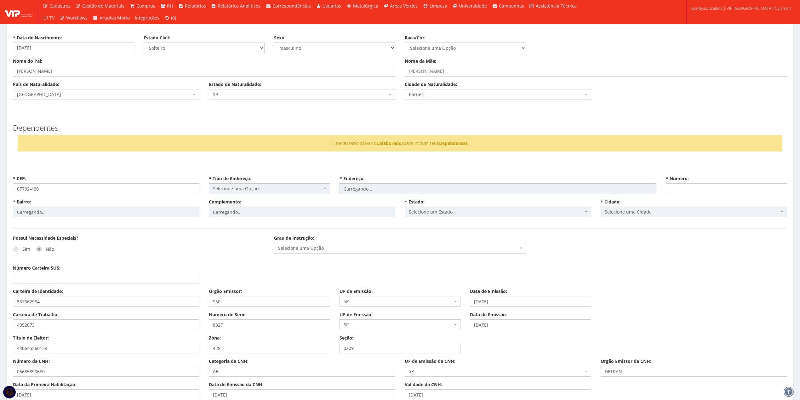
select select "25"
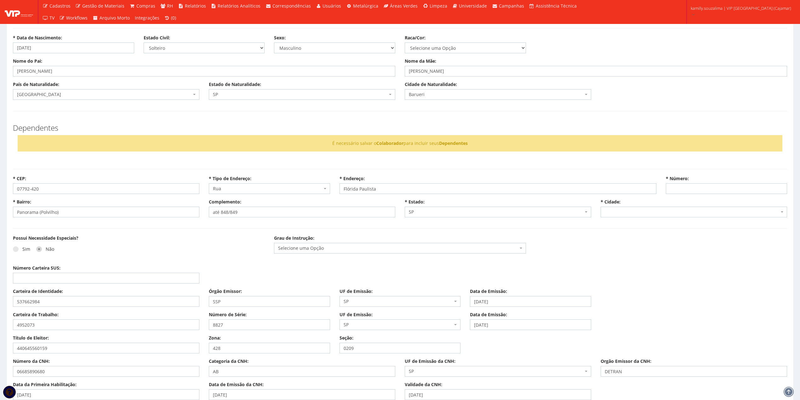
select select "4809"
click at [678, 190] on input "* Número:" at bounding box center [725, 188] width 121 height 11
type input "485"
click at [652, 241] on div "Possui Necessidade Especiais? Sim Não Grau de Instrução: Selecione uma Opção En…" at bounding box center [399, 250] width 783 height 30
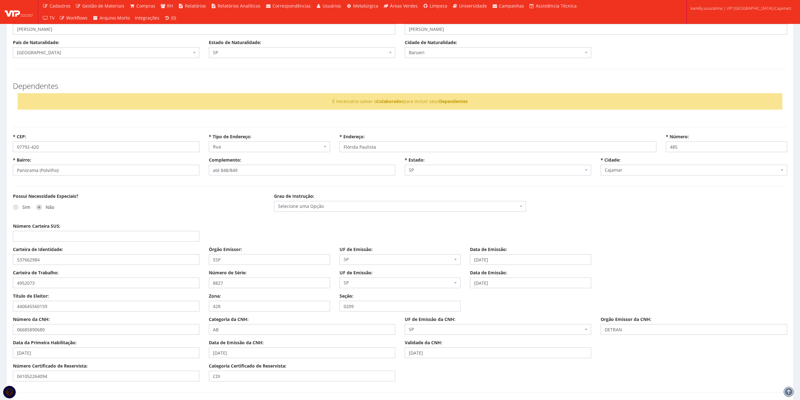
scroll to position [252, 0]
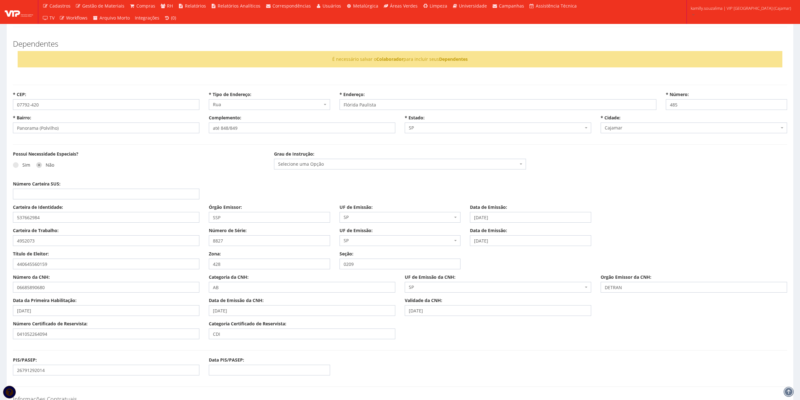
click at [296, 167] on span "Selecione uma Opção" at bounding box center [398, 164] width 240 height 6
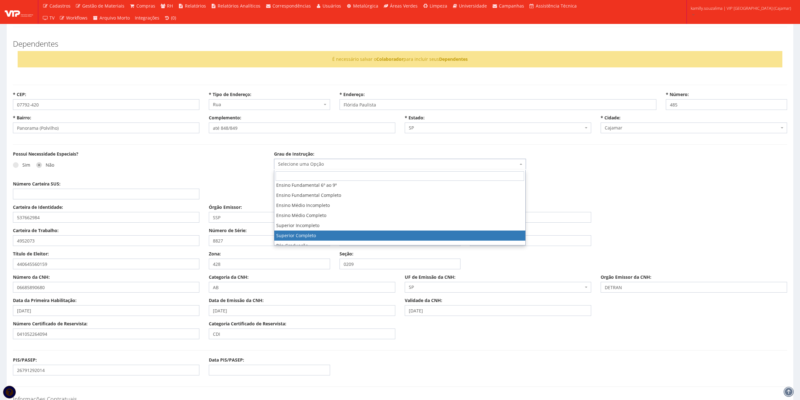
scroll to position [42, 0]
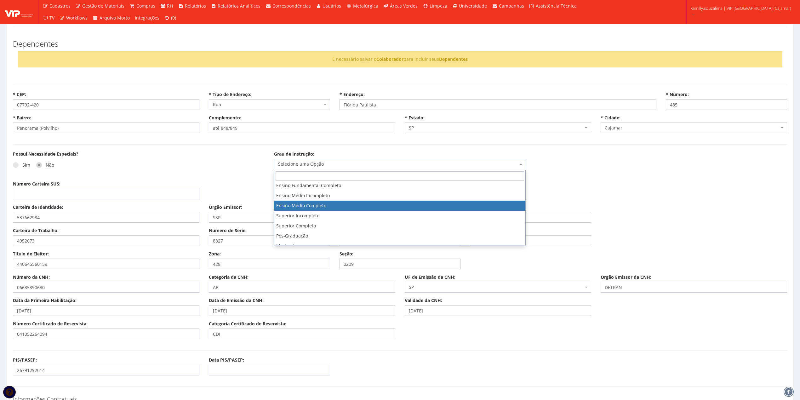
select select "ensino_medio_completo"
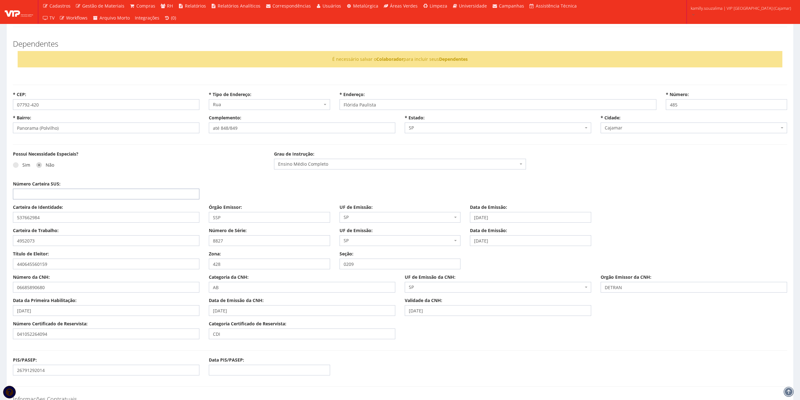
click at [64, 196] on input "Número Carteira SUS:" at bounding box center [106, 194] width 186 height 11
click at [76, 198] on input "Número Carteira SUS:" at bounding box center [106, 194] width 186 height 11
type input "700402982157846"
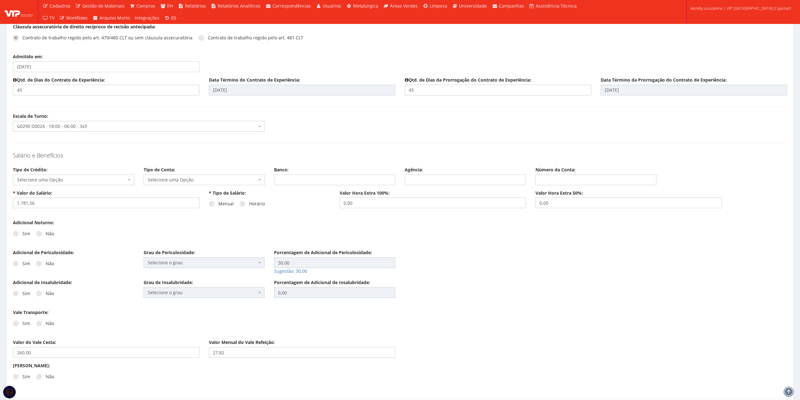
scroll to position [713, 0]
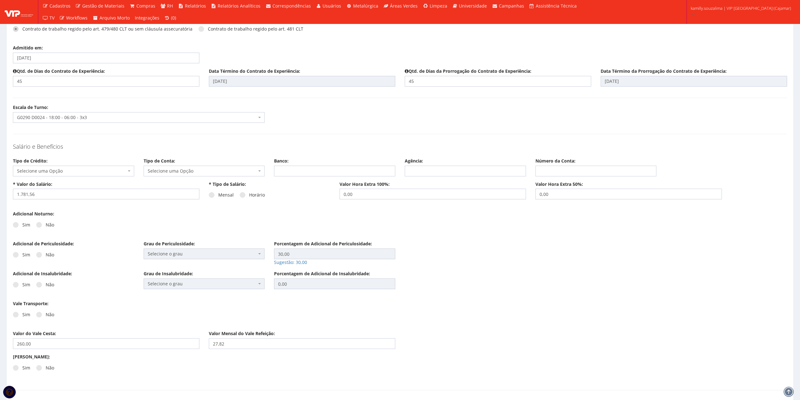
click at [84, 172] on span "Selecione uma Opção" at bounding box center [71, 171] width 109 height 6
drag, startPoint x: 63, startPoint y: 219, endPoint x: 85, endPoint y: 206, distance: 25.6
select select "dinheiro"
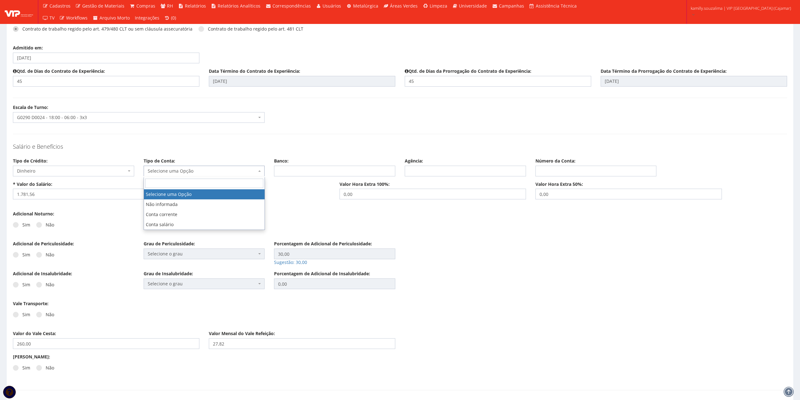
click at [160, 171] on span "Selecione uma Opção" at bounding box center [202, 171] width 109 height 6
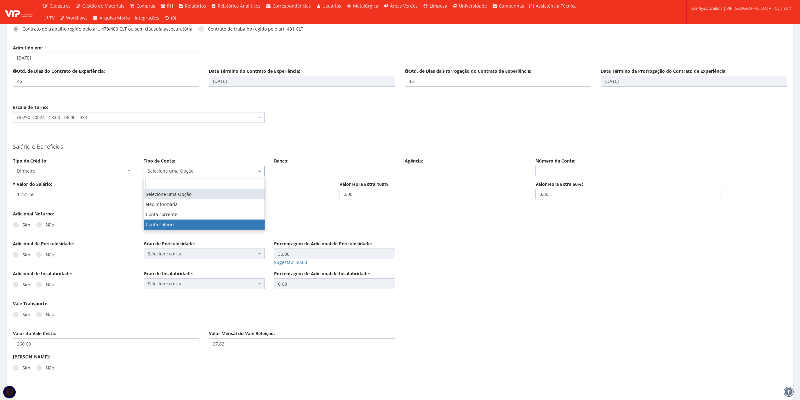
select select "conta_salario"
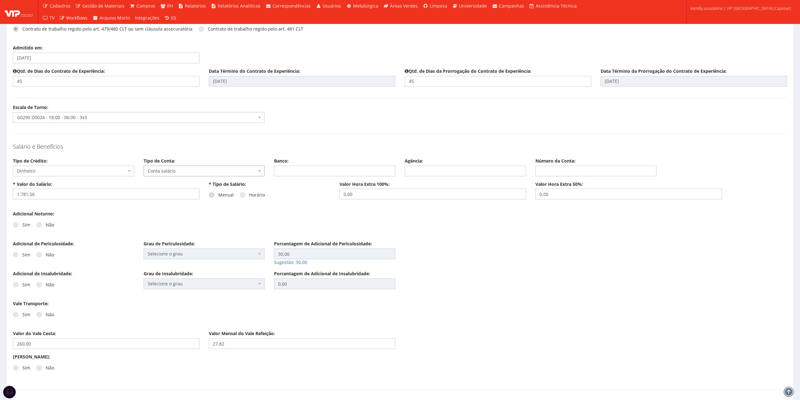
click at [213, 197] on span at bounding box center [212, 195] width 6 height 6
click at [218, 197] on input "Mensal" at bounding box center [220, 195] width 4 height 4
radio input "true"
click at [37, 224] on span at bounding box center [39, 225] width 6 height 6
click at [46, 224] on input "Não" at bounding box center [48, 225] width 4 height 4
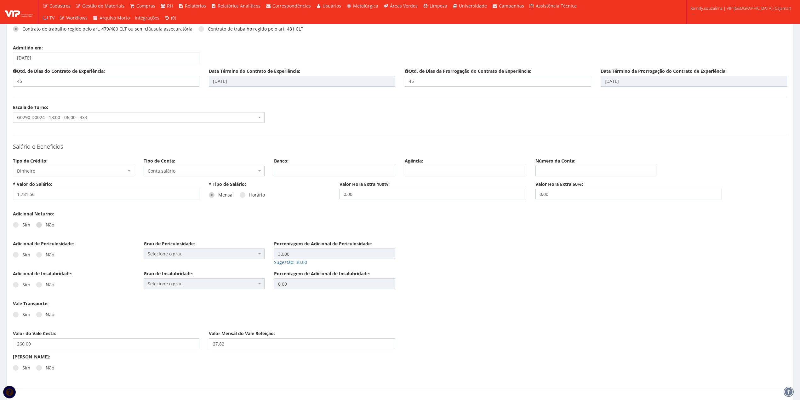
radio input "true"
click at [37, 256] on span at bounding box center [39, 255] width 6 height 6
click at [46, 256] on input "Não" at bounding box center [48, 255] width 4 height 4
radio input "true"
drag, startPoint x: 38, startPoint y: 285, endPoint x: 35, endPoint y: 297, distance: 11.6
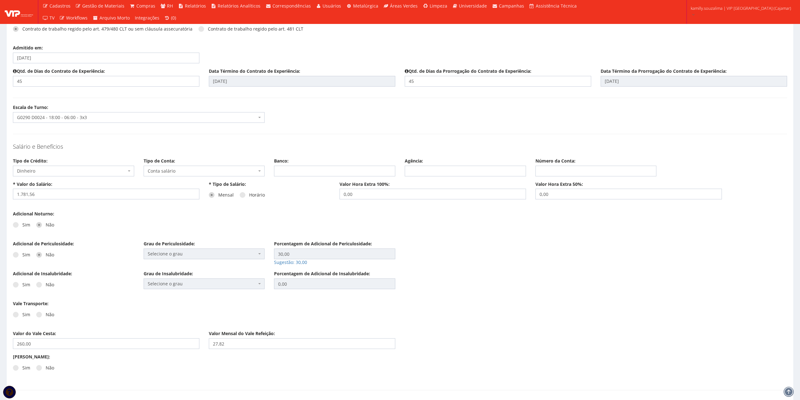
click at [37, 289] on div "Sim Não" at bounding box center [73, 286] width 121 height 17
click at [38, 286] on span at bounding box center [39, 285] width 6 height 6
click at [46, 286] on input "Não" at bounding box center [48, 285] width 4 height 4
radio input "true"
click at [39, 316] on span at bounding box center [39, 315] width 6 height 6
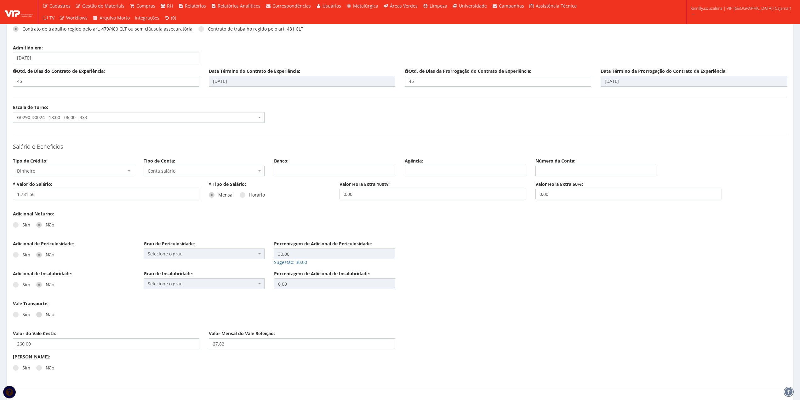
click at [46, 316] on input "Não" at bounding box center [48, 315] width 4 height 4
radio input "true"
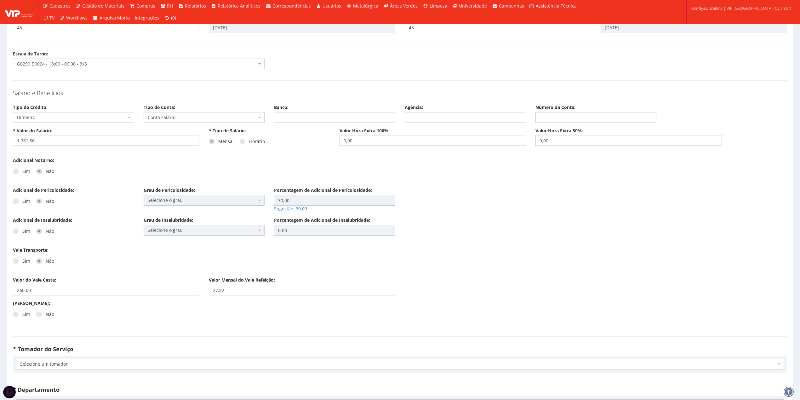
scroll to position [839, 0]
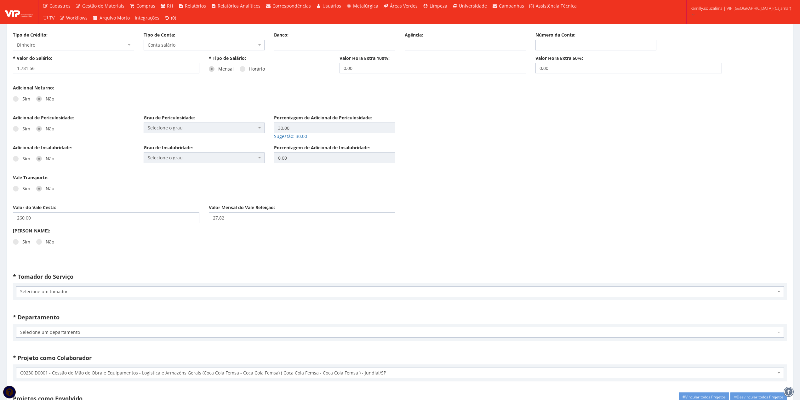
click at [17, 246] on div "Sim Não" at bounding box center [106, 243] width 186 height 17
click at [15, 242] on span at bounding box center [16, 242] width 6 height 6
click at [22, 242] on input "Sim" at bounding box center [24, 242] width 4 height 4
radio input "true"
click at [211, 243] on span at bounding box center [212, 242] width 6 height 6
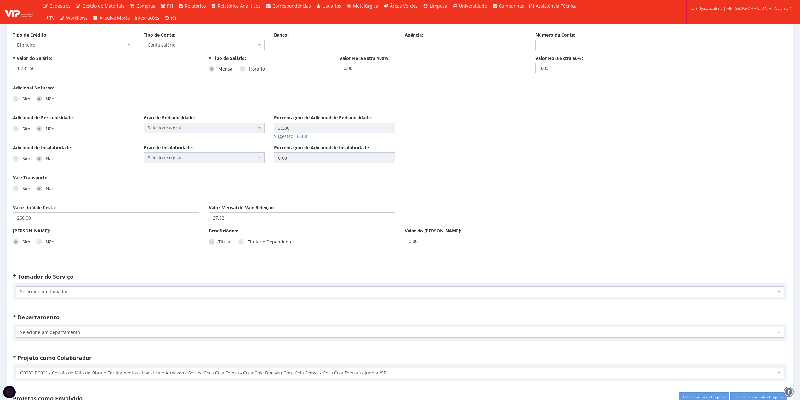
click at [218, 243] on input "Titular" at bounding box center [220, 242] width 4 height 4
radio input "true"
click at [127, 294] on span "Selecione um tomador" at bounding box center [397, 291] width 755 height 6
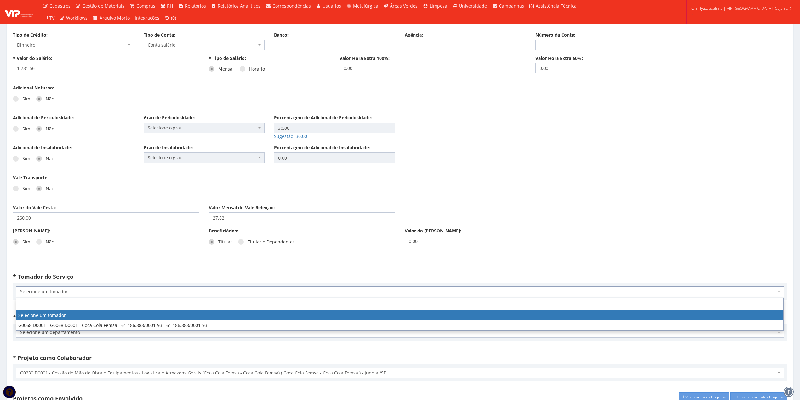
select select "68"
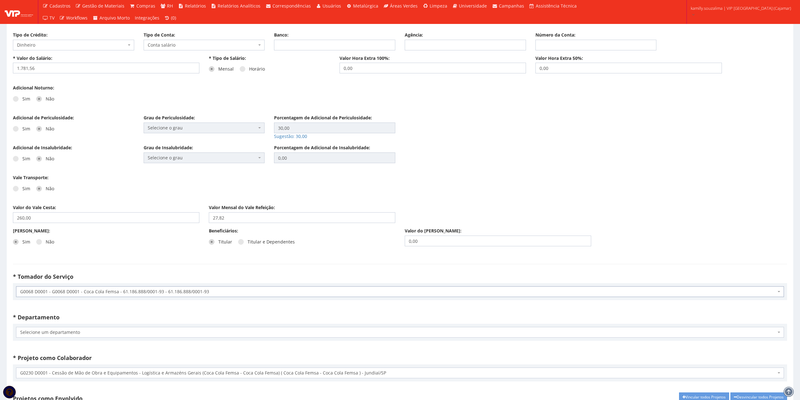
click at [93, 335] on span "Selecione um departamento" at bounding box center [397, 332] width 755 height 6
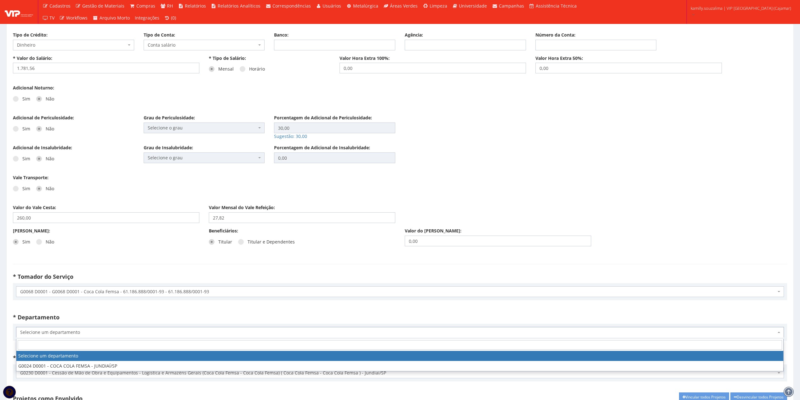
click at [82, 331] on span "Selecione um departamento" at bounding box center [397, 332] width 755 height 6
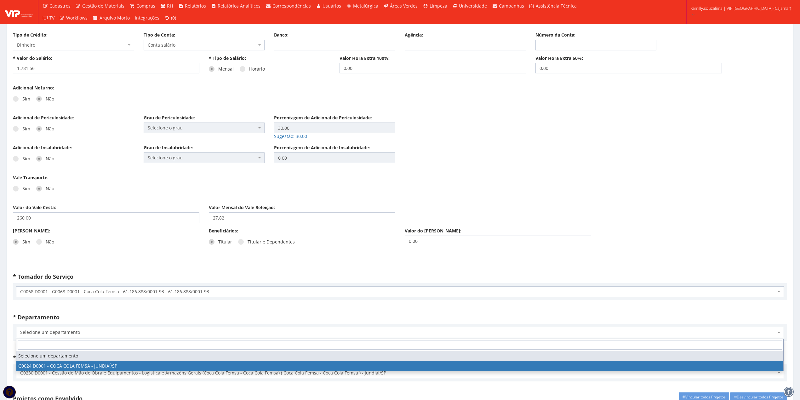
select select "24"
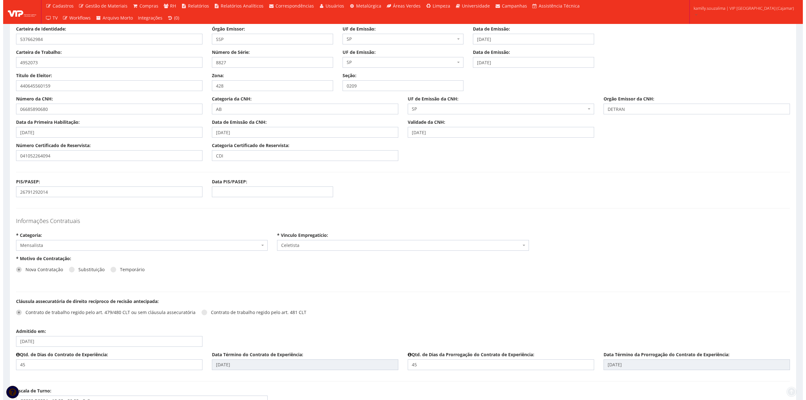
scroll to position [1388, 0]
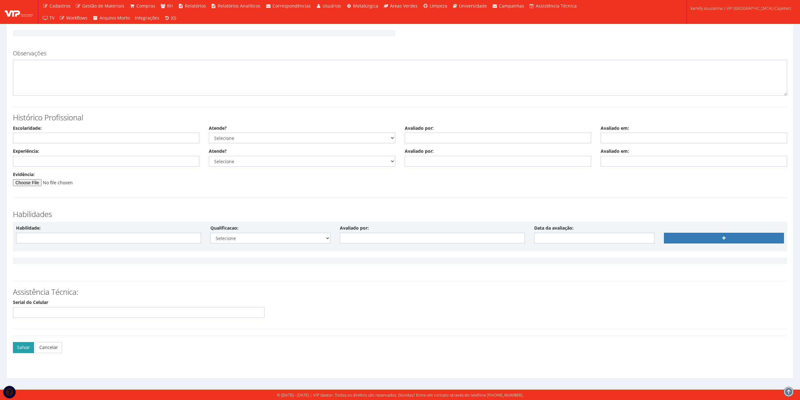
click at [17, 345] on button "Salvar" at bounding box center [23, 347] width 21 height 11
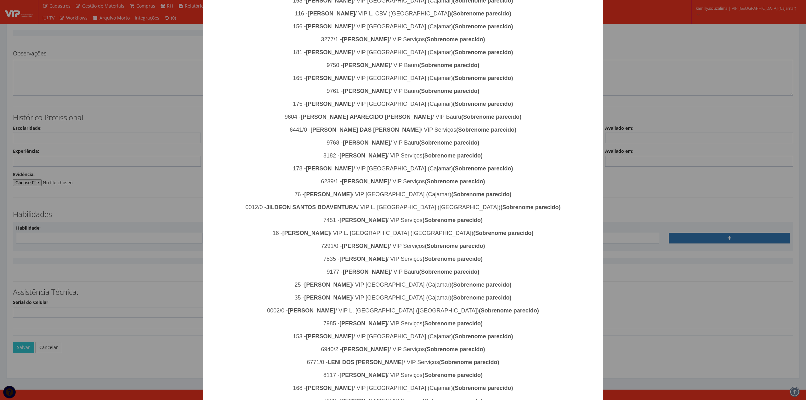
scroll to position [768, 0]
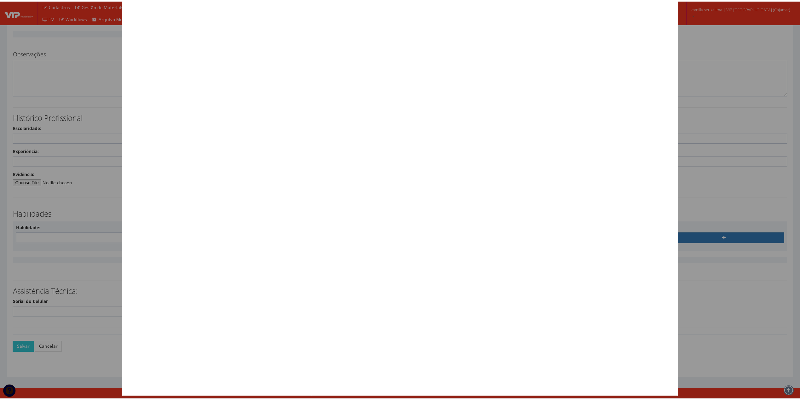
scroll to position [0, 0]
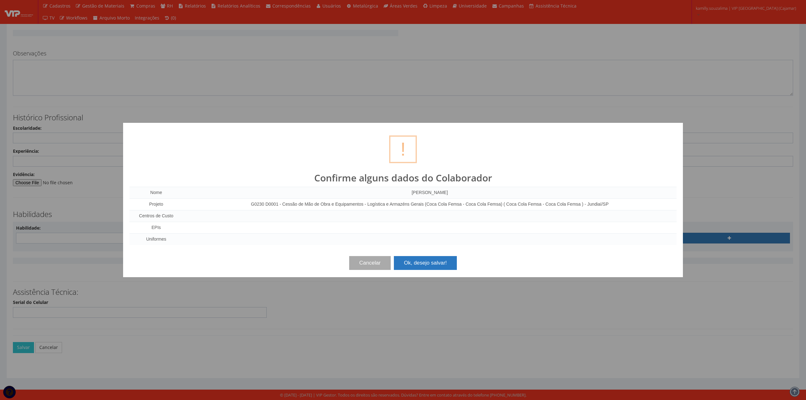
click at [422, 267] on button "Ok, desejo salvar!" at bounding box center [425, 263] width 63 height 14
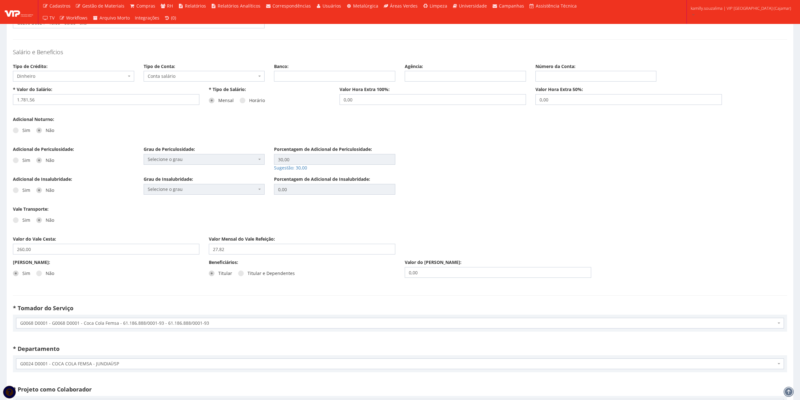
scroll to position [923, 0]
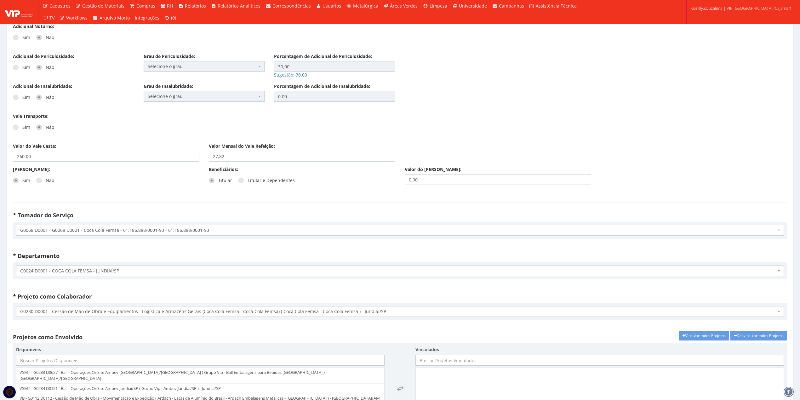
drag, startPoint x: 37, startPoint y: 184, endPoint x: 62, endPoint y: 188, distance: 25.2
click at [37, 183] on span at bounding box center [39, 181] width 6 height 6
click at [46, 183] on input "Não" at bounding box center [48, 180] width 4 height 4
radio input "true"
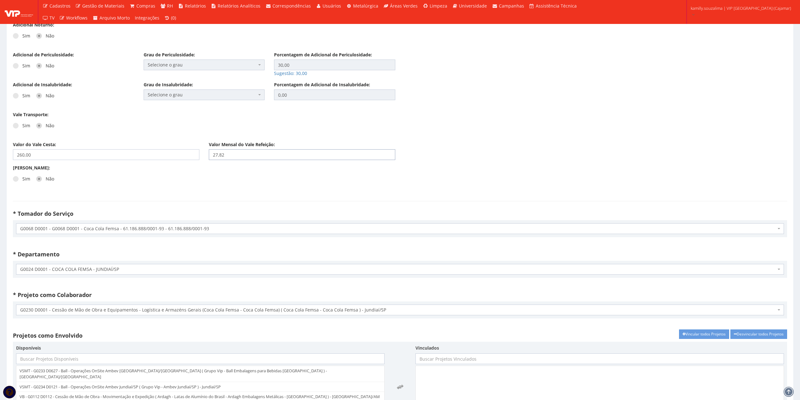
drag, startPoint x: 218, startPoint y: 161, endPoint x: 218, endPoint y: 168, distance: 7.0
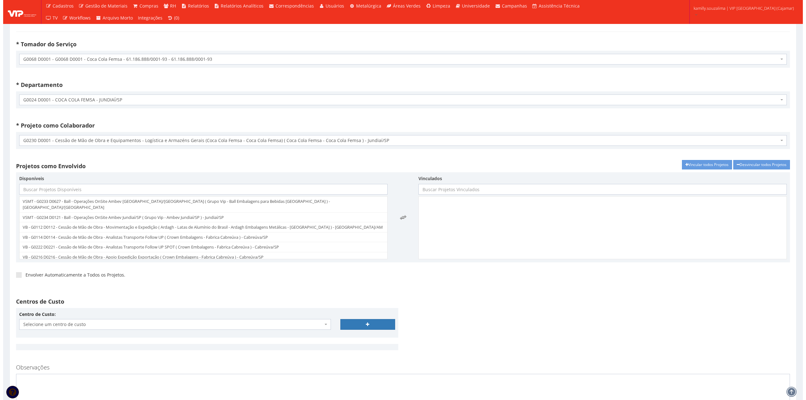
scroll to position [1411, 0]
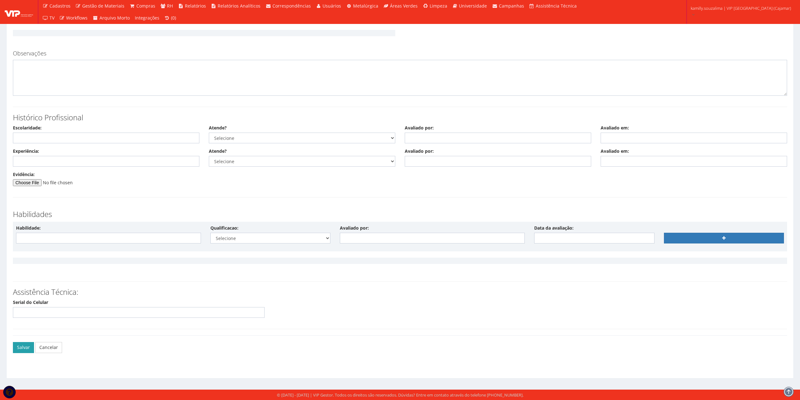
click at [21, 348] on button "Salvar" at bounding box center [23, 347] width 21 height 11
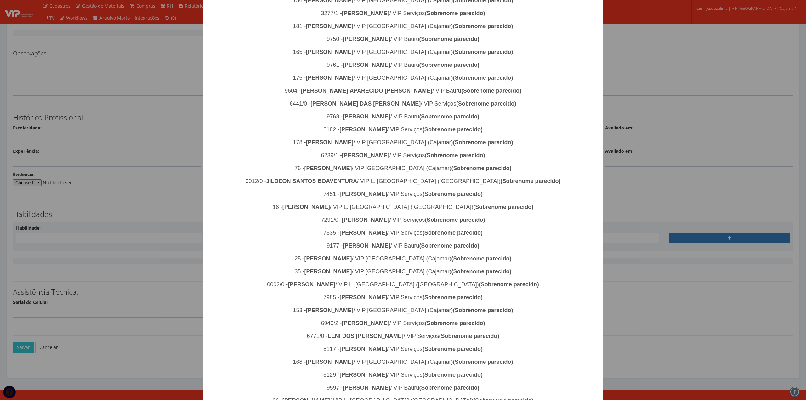
scroll to position [768, 0]
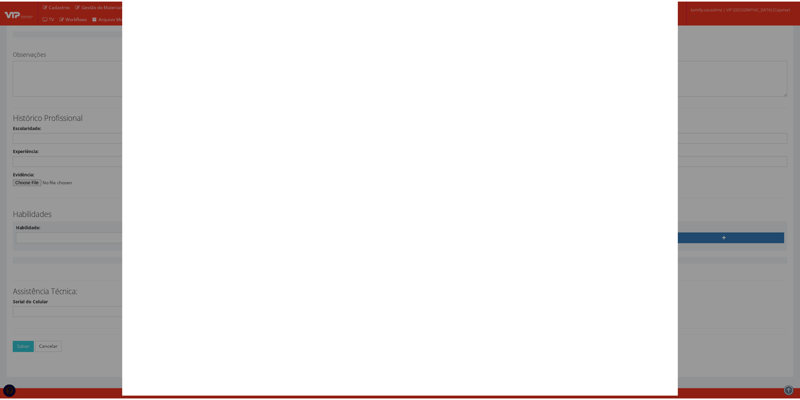
scroll to position [0, 0]
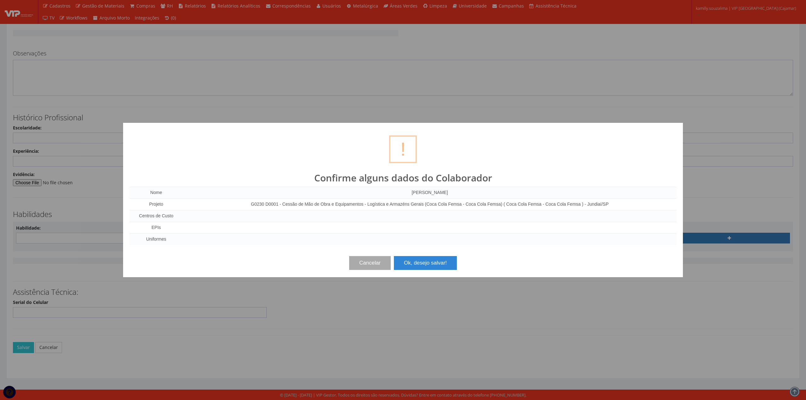
click at [416, 256] on div "Cancelar Ok, desejo salvar!" at bounding box center [402, 260] width 547 height 19
click at [415, 259] on button "Ok, desejo salvar!" at bounding box center [425, 263] width 63 height 14
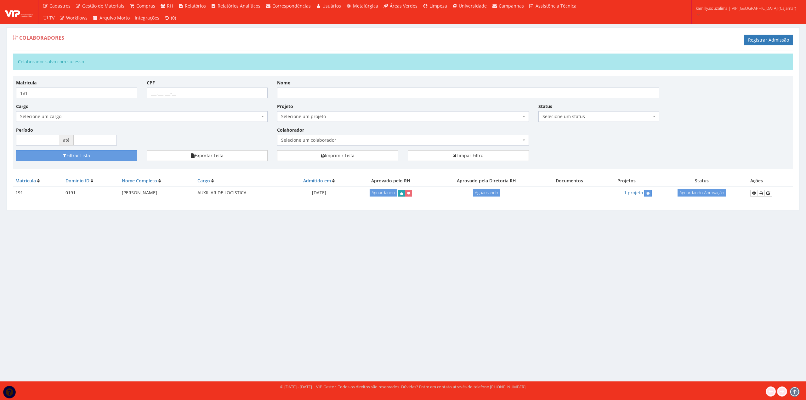
click at [403, 195] on icon "submit" at bounding box center [401, 193] width 3 height 4
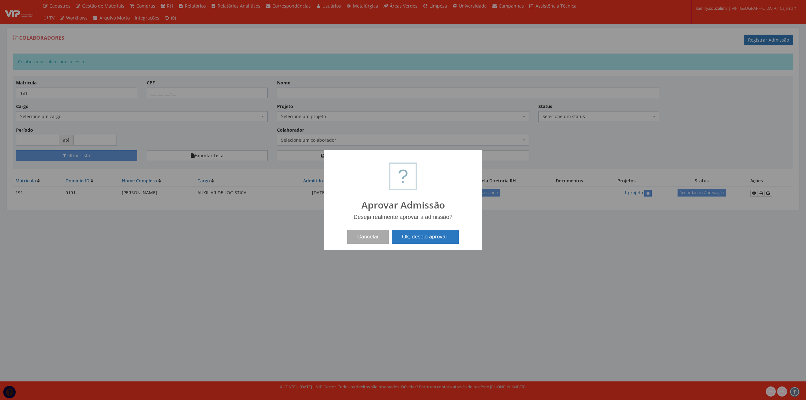
click at [426, 238] on button "Ok, desejo aprovar!" at bounding box center [425, 237] width 67 height 14
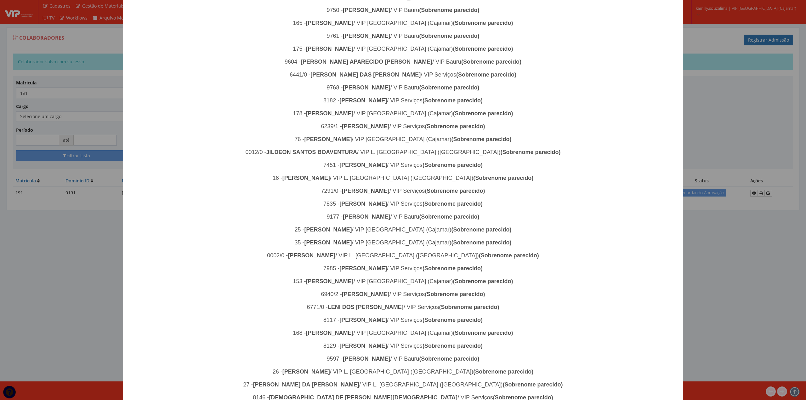
scroll to position [768, 0]
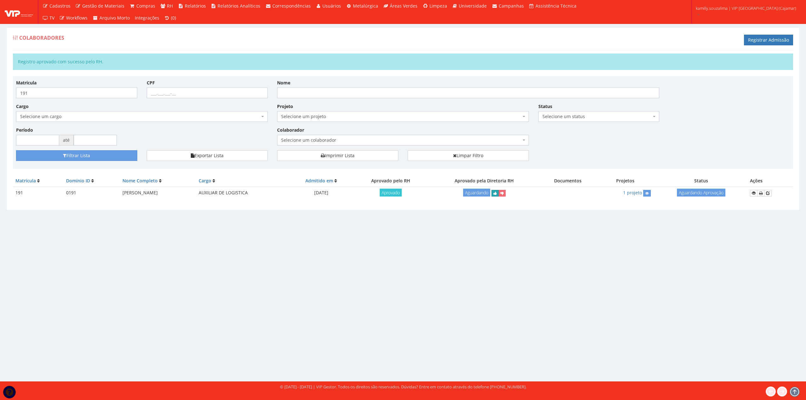
click at [499, 191] on button "submit" at bounding box center [494, 193] width 7 height 7
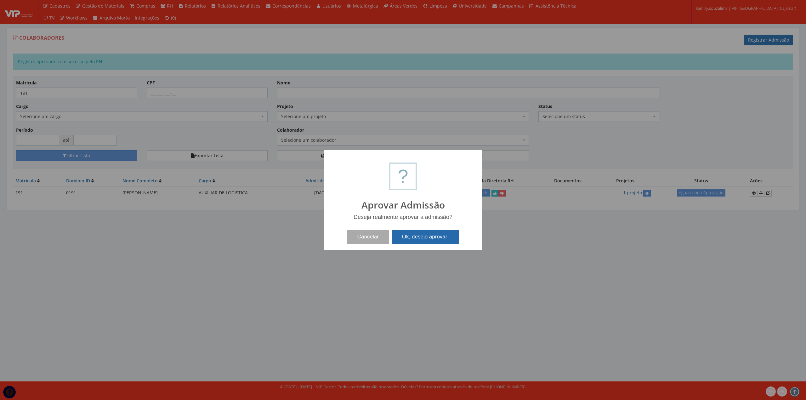
click at [441, 239] on button "Ok, desejo aprovar!" at bounding box center [425, 237] width 67 height 14
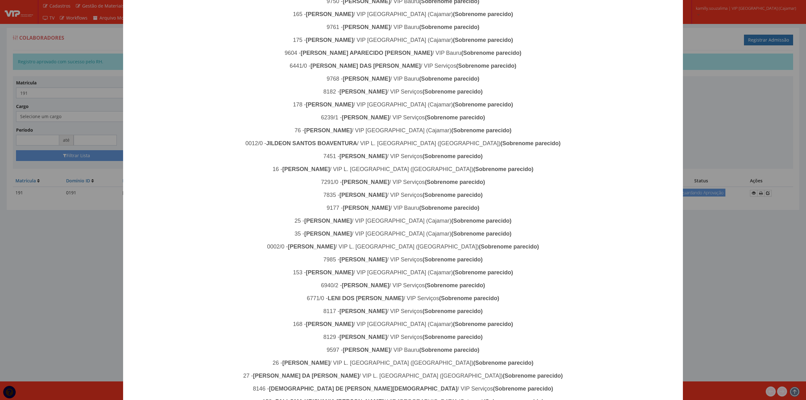
scroll to position [768, 0]
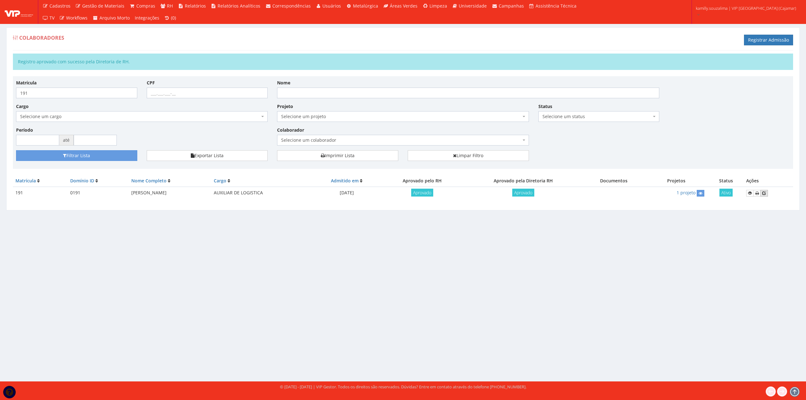
click at [765, 191] on icon at bounding box center [764, 193] width 4 height 4
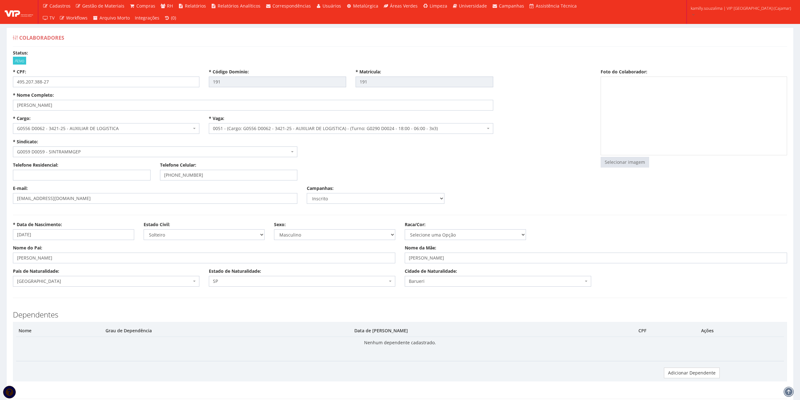
select select
drag, startPoint x: 54, startPoint y: 84, endPoint x: 5, endPoint y: 80, distance: 49.3
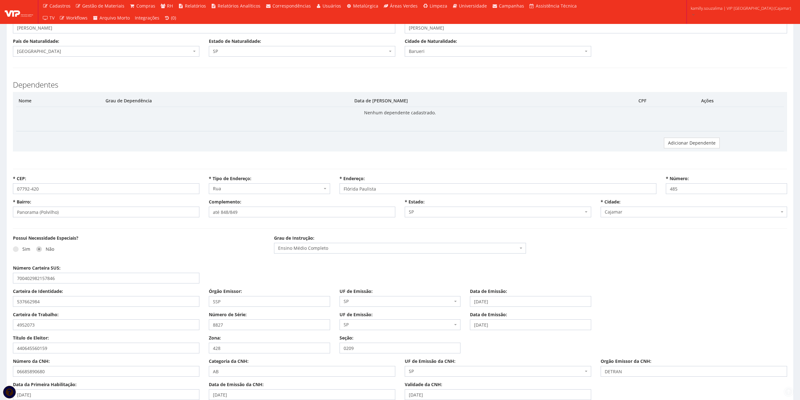
scroll to position [294, 0]
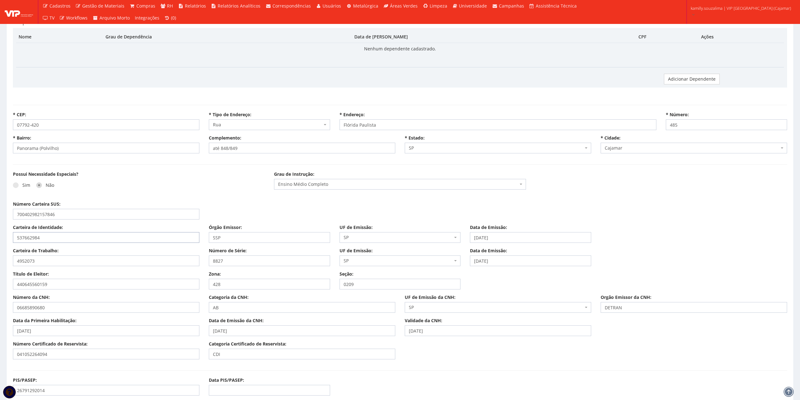
drag, startPoint x: 60, startPoint y: 240, endPoint x: 7, endPoint y: 237, distance: 53.6
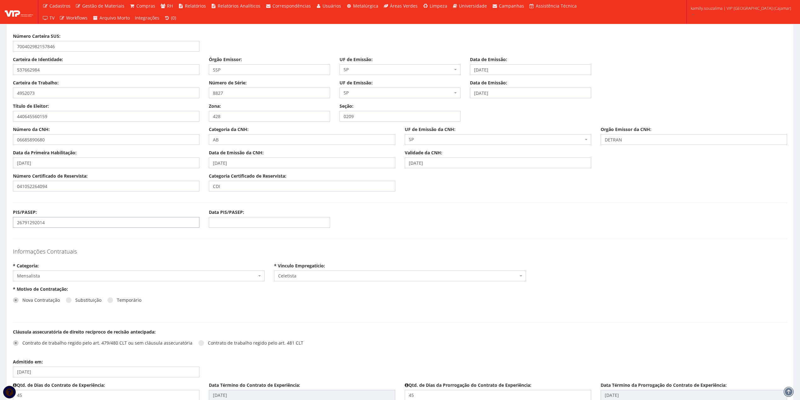
drag, startPoint x: 70, startPoint y: 223, endPoint x: 4, endPoint y: 223, distance: 65.5
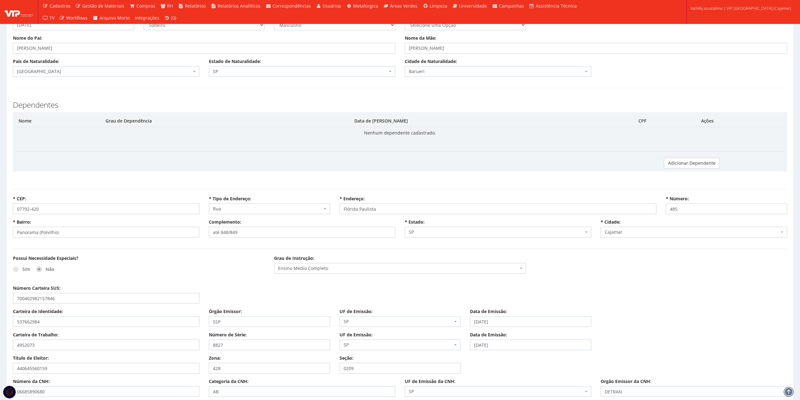
scroll to position [84, 0]
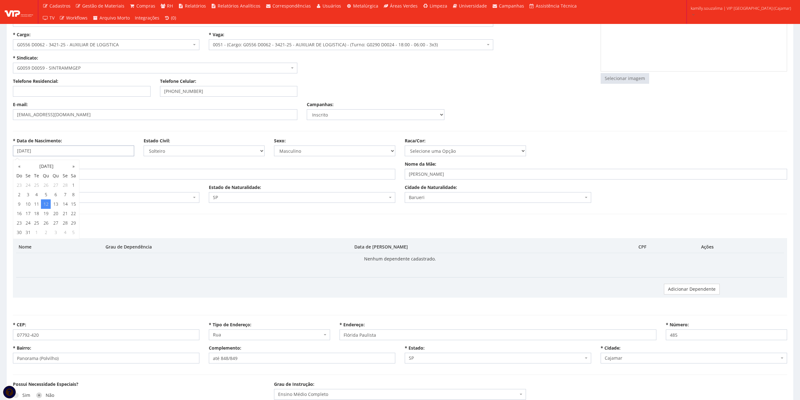
drag, startPoint x: 57, startPoint y: 156, endPoint x: 8, endPoint y: 155, distance: 49.4
click at [8, 155] on div "* Data de Nascimento: 12/03/1997" at bounding box center [73, 147] width 131 height 19
click at [81, 156] on input "12/03/1997" at bounding box center [73, 150] width 121 height 11
drag, startPoint x: 71, startPoint y: 153, endPoint x: 9, endPoint y: 154, distance: 61.7
click at [9, 154] on div "* Data de Nascimento: 12/03/1997" at bounding box center [73, 147] width 131 height 19
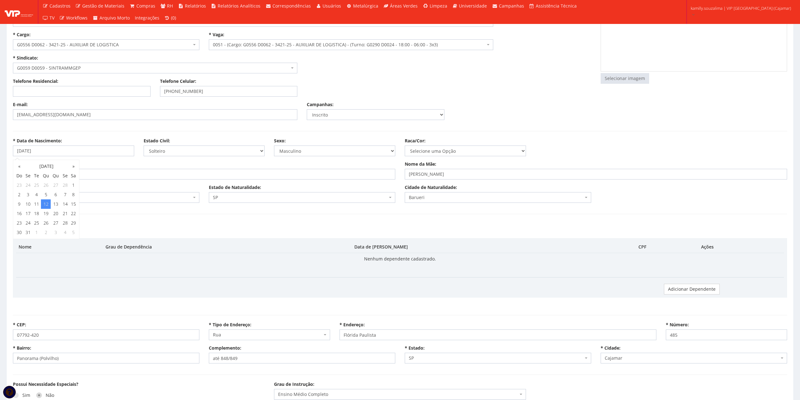
drag, startPoint x: 89, startPoint y: 115, endPoint x: 3, endPoint y: 116, distance: 85.6
drag, startPoint x: 169, startPoint y: 245, endPoint x: 169, endPoint y: 240, distance: 4.4
click at [169, 240] on div "Nome Grau de Dependência Data de Nascimento CPF Ações Nenhum dependente cadastr…" at bounding box center [400, 267] width 774 height 59
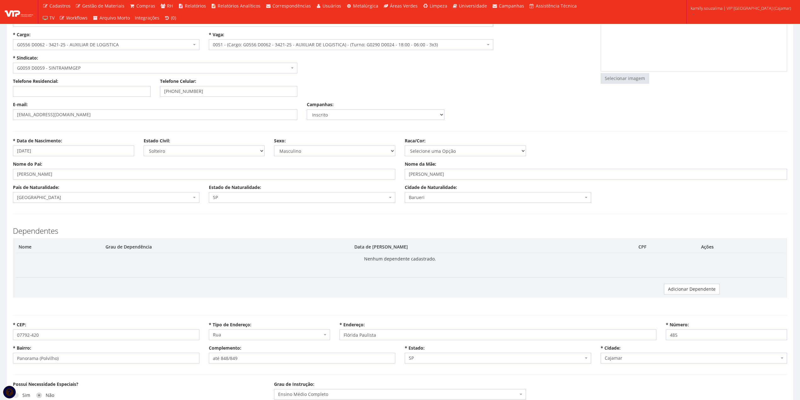
click at [169, 223] on div "Dependentes Nome Grau de Dependência Data de Nascimento CPF Ações Nenhum depend…" at bounding box center [399, 262] width 783 height 84
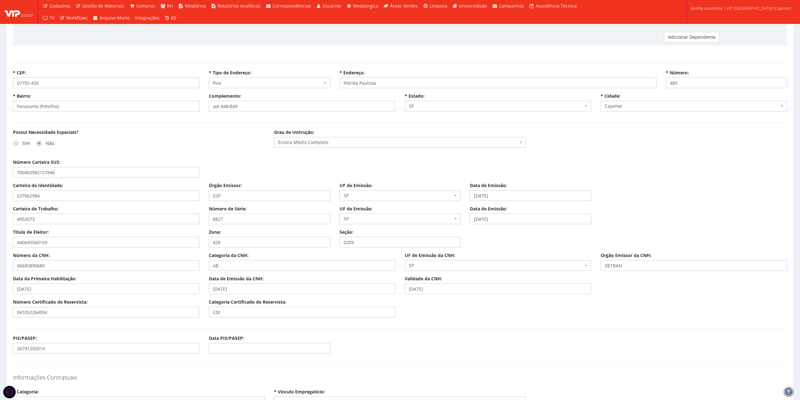
scroll to position [461, 0]
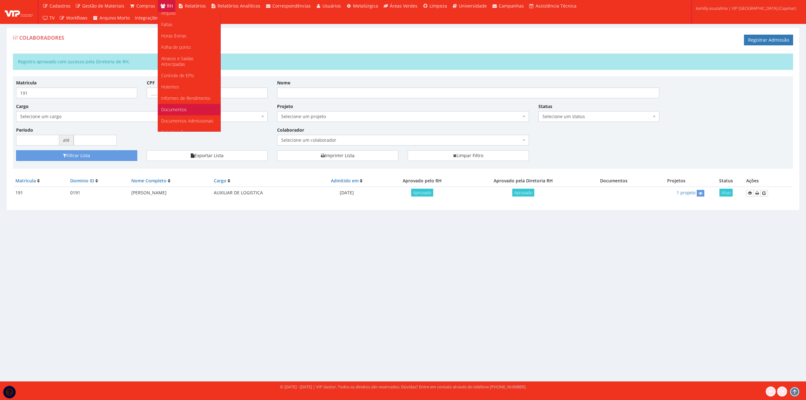
scroll to position [119, 0]
click at [189, 97] on link "Documentos" at bounding box center [189, 102] width 62 height 11
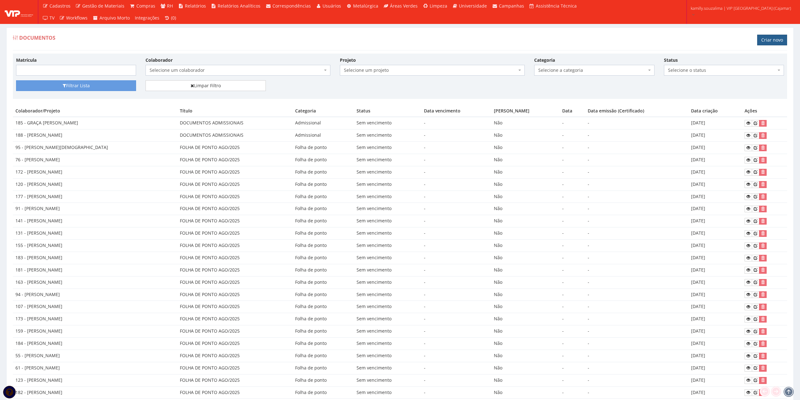
click at [777, 39] on link "Criar novo" at bounding box center [772, 40] width 30 height 11
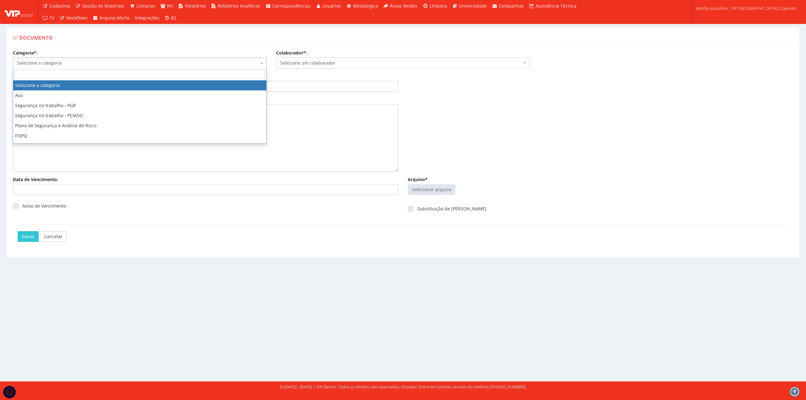
click at [179, 63] on span "Selecione a categoria" at bounding box center [138, 63] width 242 height 6
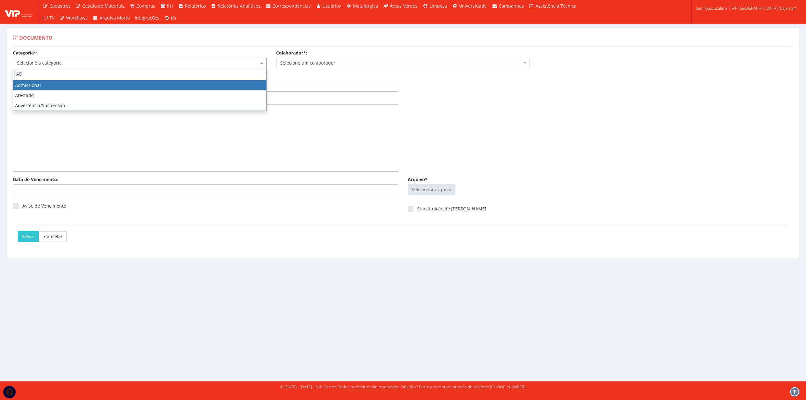
type input "AD"
drag, startPoint x: 170, startPoint y: 82, endPoint x: 229, endPoint y: 74, distance: 59.1
select select "admissional"
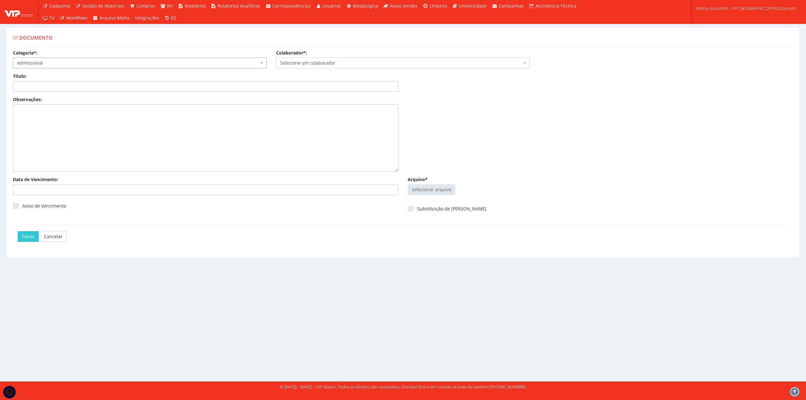
click at [332, 60] on span "Selecione um colaborador" at bounding box center [401, 63] width 242 height 6
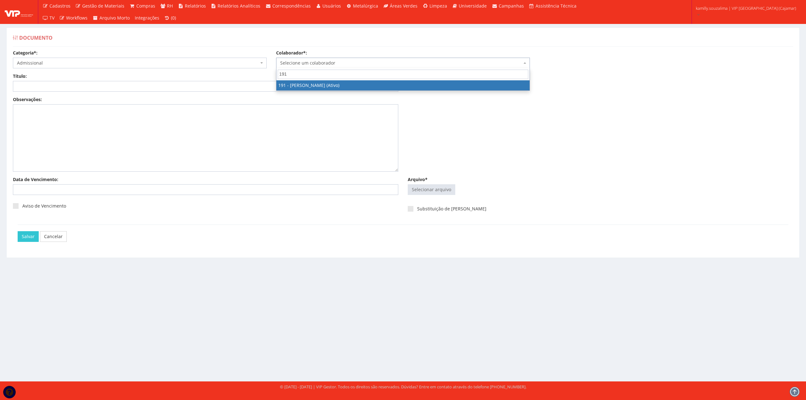
type input "191"
select select "4089"
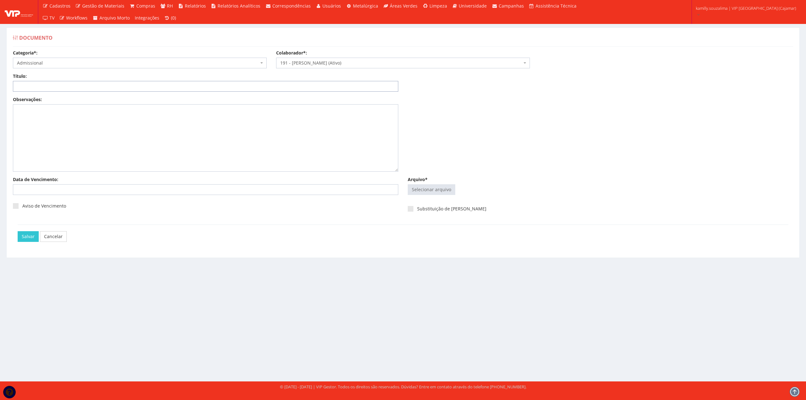
click at [181, 85] on input "Título:" at bounding box center [205, 86] width 385 height 11
type input "DOCUMENTOS PESSOAIS"
click at [431, 192] on input "Arquivo*" at bounding box center [431, 189] width 47 height 10
type input "C:\fakepath\DOCS PESSOAIS.pdf"
click at [21, 246] on input "Salvar" at bounding box center [28, 242] width 21 height 11
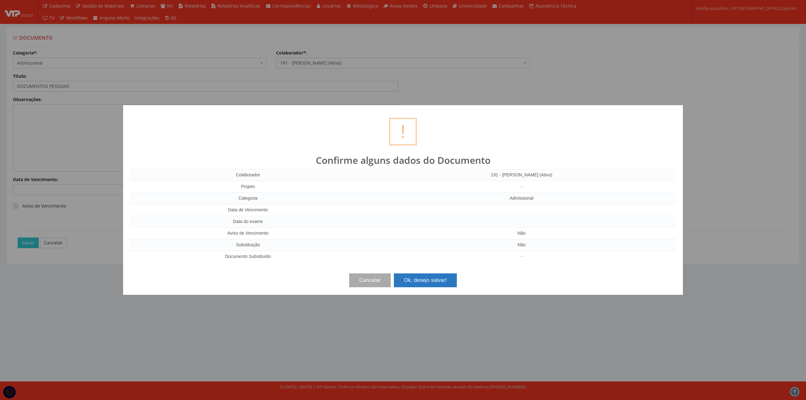
click at [445, 279] on button "Ok, desejo salvar!" at bounding box center [425, 280] width 63 height 14
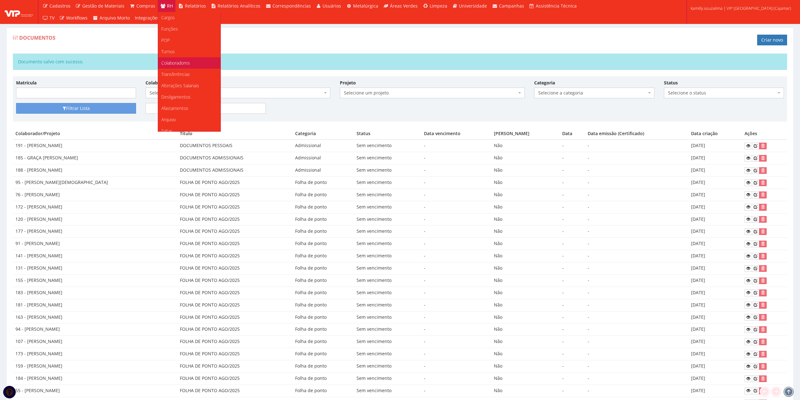
click at [180, 59] on link "Colaboradores" at bounding box center [189, 62] width 62 height 11
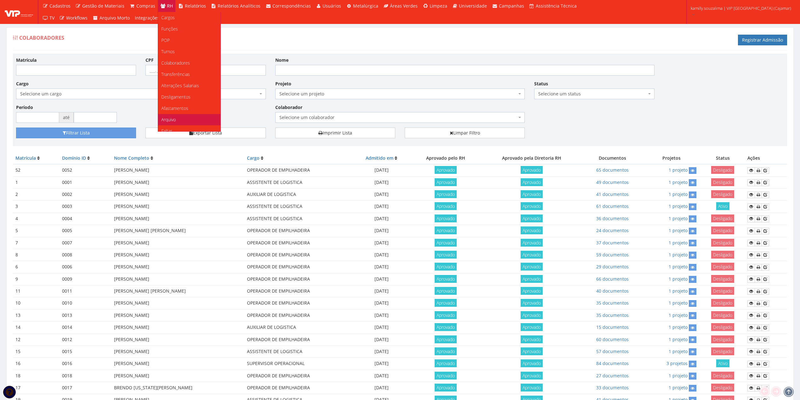
scroll to position [42, 0]
click at [179, 89] on link "Faltas" at bounding box center [189, 88] width 62 height 11
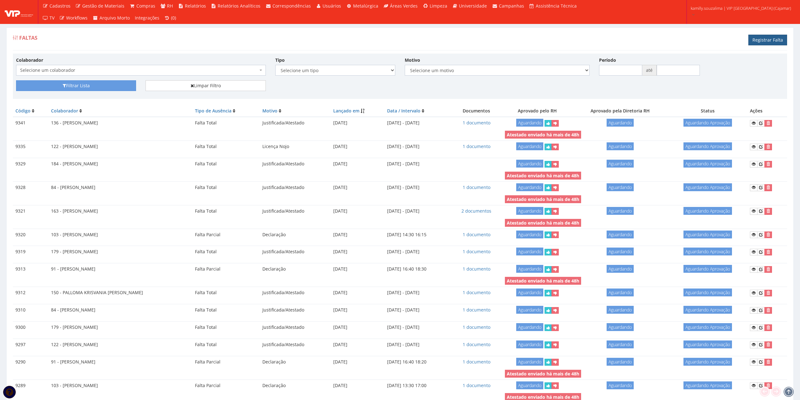
click at [759, 42] on link "Registrar Falta" at bounding box center [767, 40] width 39 height 11
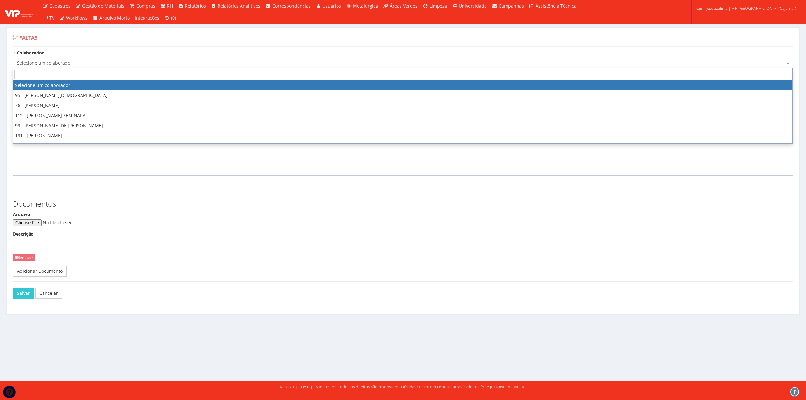
click at [173, 61] on span "Selecione um colaborador" at bounding box center [401, 63] width 768 height 6
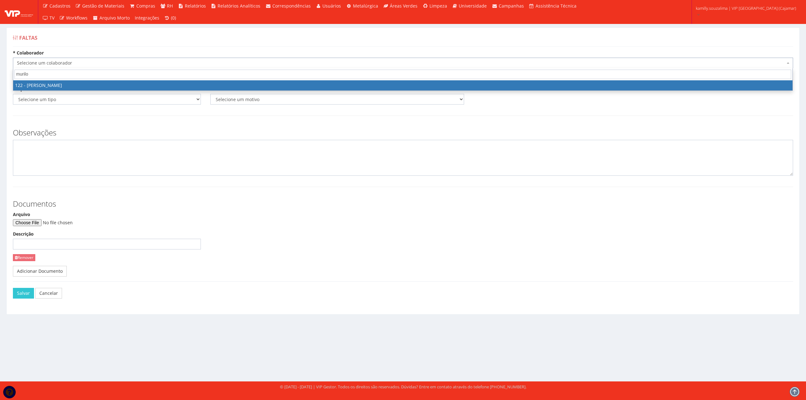
type input "murilo"
select select "3824"
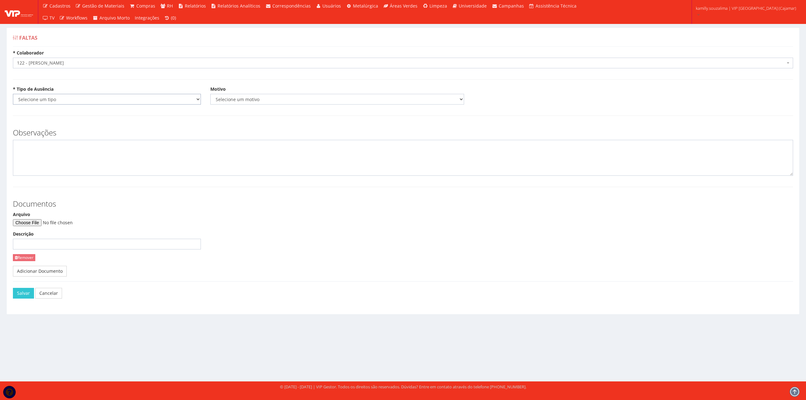
click at [109, 99] on select "Selecione um tipo Falta Total Falta Parcial Afastamento Férias" at bounding box center [107, 99] width 188 height 11
select select "total"
click at [13, 94] on select "Selecione um tipo Falta Total Falta Parcial Afastamento Férias" at bounding box center [107, 99] width 188 height 11
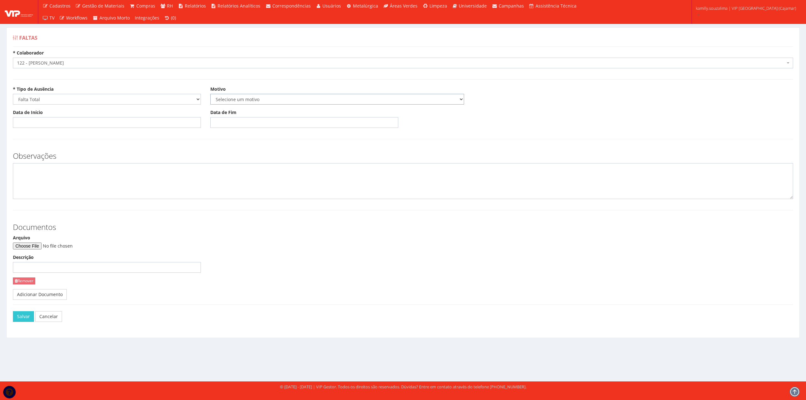
click at [226, 101] on select "Selecione um motivo Acidente Atestado Atraso Declaração Determinação Judicial D…" at bounding box center [337, 99] width 254 height 11
select select "atestado"
click at [210, 94] on select "Selecione um motivo Acidente Atestado Atraso Declaração Determinação Judicial D…" at bounding box center [337, 99] width 254 height 11
click at [89, 123] on input "Data de Início" at bounding box center [107, 122] width 188 height 11
click at [46, 187] on td "20" at bounding box center [46, 184] width 10 height 9
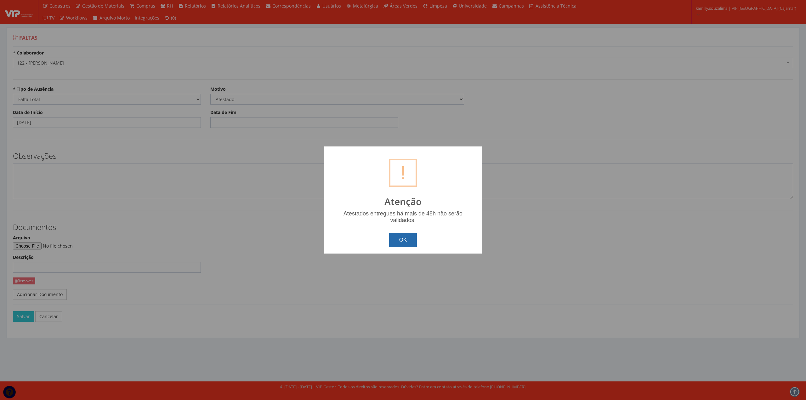
drag, startPoint x: 402, startPoint y: 235, endPoint x: 119, endPoint y: 212, distance: 284.3
click at [401, 236] on button "OK" at bounding box center [403, 240] width 28 height 14
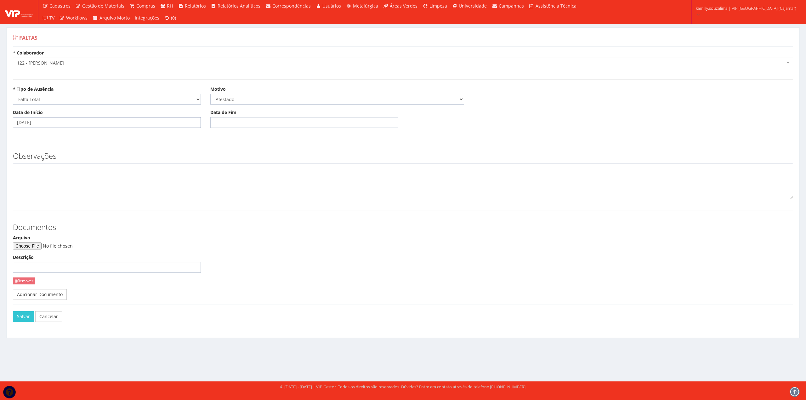
click at [59, 122] on input "20/08/2025" at bounding box center [107, 122] width 188 height 11
click at [75, 187] on td "23" at bounding box center [73, 184] width 8 height 9
type input "23/08/2025"
click at [219, 122] on input "Data de Fim" at bounding box center [304, 122] width 188 height 11
click at [242, 184] on td "20" at bounding box center [243, 184] width 10 height 9
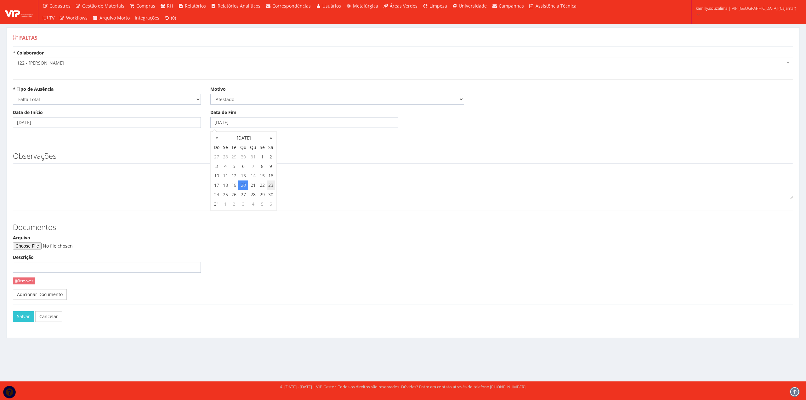
click at [269, 186] on td "23" at bounding box center [271, 184] width 8 height 9
type input "23/08/2025"
click at [178, 184] on textarea at bounding box center [403, 181] width 780 height 36
type textarea "c"
type textarea "CID: A083"
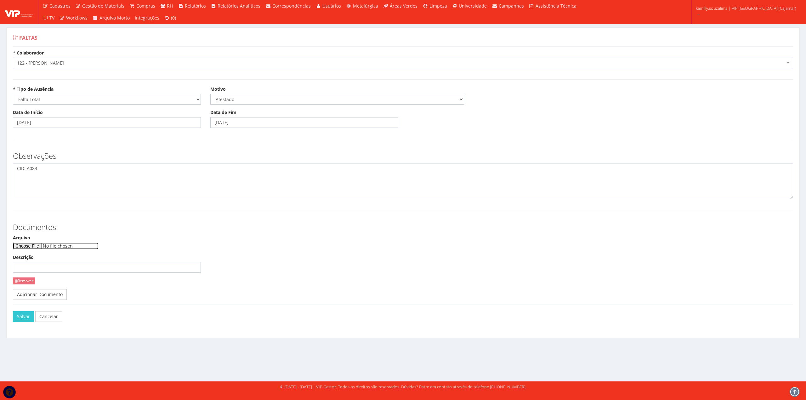
click at [33, 249] on input "Arquivo" at bounding box center [56, 245] width 86 height 7
type input "C:\fakepath\Imagem do WhatsApp de 2025-08-24 à(s) 21.40.25_bf379455.jpg"
click at [21, 321] on button "Salvar" at bounding box center [23, 316] width 21 height 11
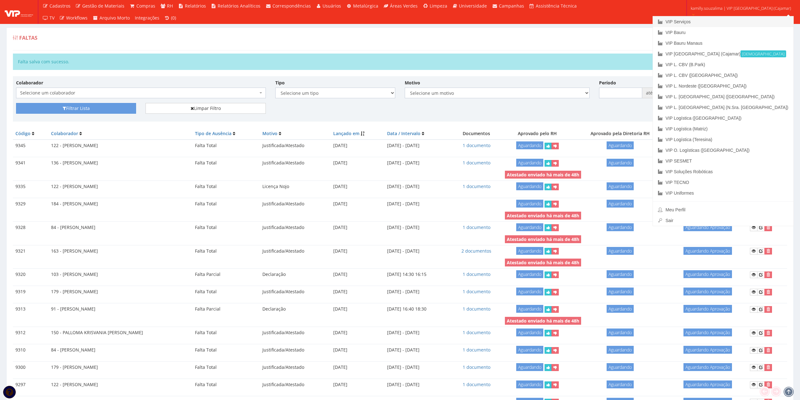
click at [724, 21] on link "VIP Serviços" at bounding box center [723, 21] width 140 height 11
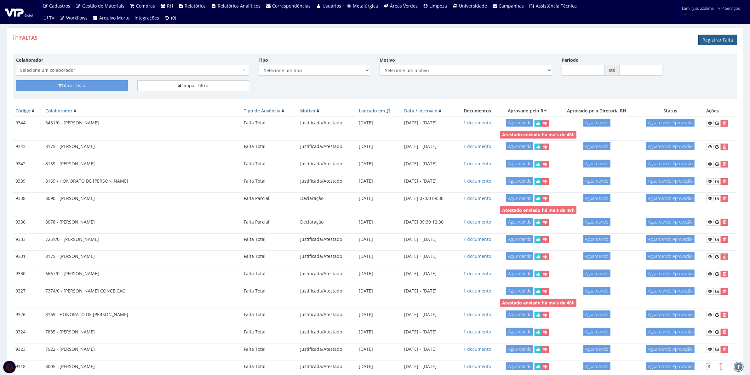
drag, startPoint x: 712, startPoint y: 41, endPoint x: 470, endPoint y: 57, distance: 242.6
click at [711, 42] on link "Registrar Falta" at bounding box center [717, 40] width 39 height 11
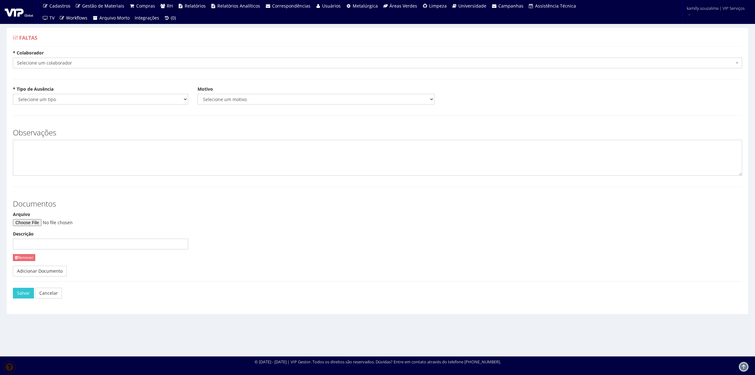
click at [92, 59] on span "Selecione um colaborador" at bounding box center [378, 63] width 730 height 11
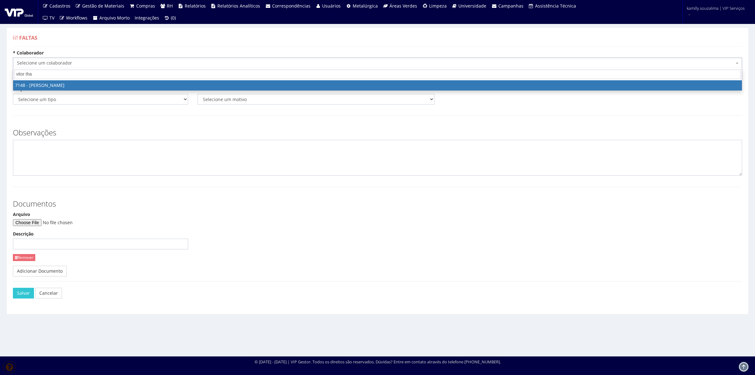
type input "vitor tha"
select select "574"
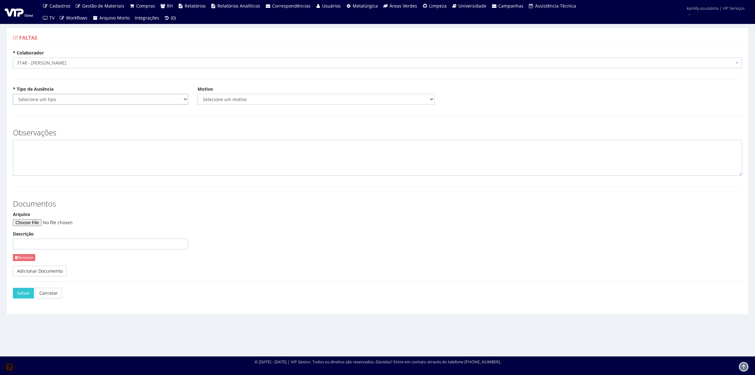
click at [84, 100] on select "Selecione um tipo Falta Total Falta Parcial Afastamento Férias" at bounding box center [100, 99] width 175 height 11
select select "total"
click at [13, 94] on select "Selecione um tipo Falta Total Falta Parcial Afastamento Férias" at bounding box center [100, 99] width 175 height 11
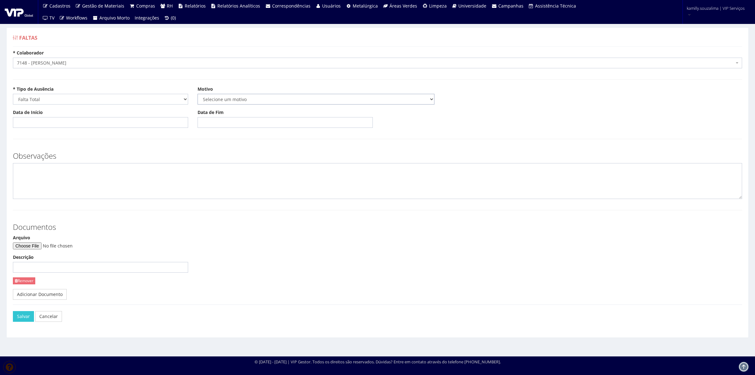
click at [247, 100] on select "Selecione um motivo Acidente Atestado Atraso Declaração Determinação Judicial D…" at bounding box center [316, 99] width 237 height 11
select select "atestado"
click at [198, 94] on select "Selecione um motivo Acidente Atestado Atraso Declaração Determinação Judicial D…" at bounding box center [316, 99] width 237 height 11
click at [113, 124] on input "Data de Início" at bounding box center [100, 122] width 175 height 11
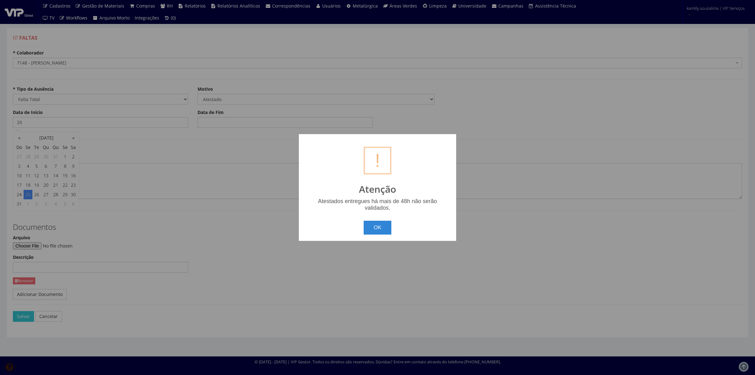
click at [26, 196] on body "Cadastros Clientes Unidades Subclientes Unidades de Subclientes Projetos Vagas …" at bounding box center [377, 187] width 755 height 375
type input "[DATE]"
drag, startPoint x: 377, startPoint y: 223, endPoint x: 343, endPoint y: 202, distance: 39.6
click at [377, 223] on button "OK" at bounding box center [378, 228] width 28 height 14
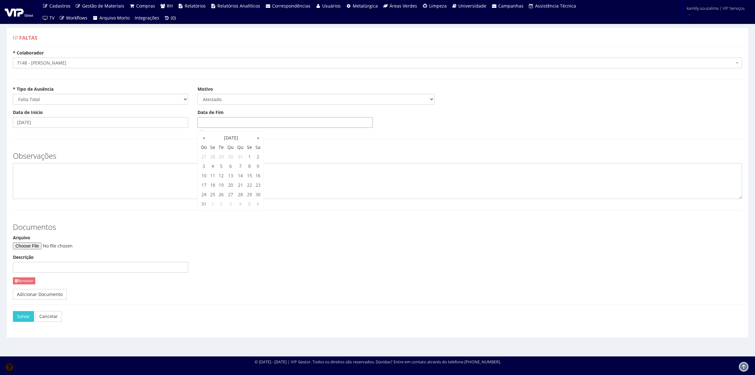
click at [232, 126] on input "Data de Fim" at bounding box center [285, 122] width 175 height 11
click at [215, 194] on td "25" at bounding box center [212, 194] width 8 height 9
type input "[DATE]"
click at [131, 177] on textarea at bounding box center [378, 181] width 730 height 36
type textarea "c"
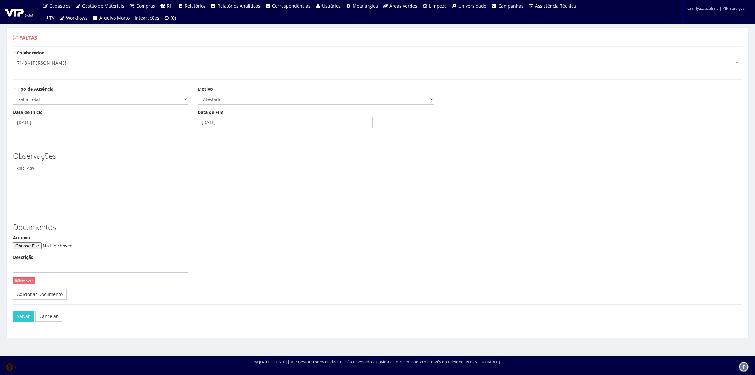
type textarea "CID: A09"
click at [30, 244] on input "Arquivo" at bounding box center [56, 245] width 86 height 7
type input "C:\fakepath\WhatsApp Image [DATE] 06.31.58.jpeg"
click at [21, 315] on button "Salvar" at bounding box center [23, 316] width 21 height 11
